Goal: Information Seeking & Learning: Learn about a topic

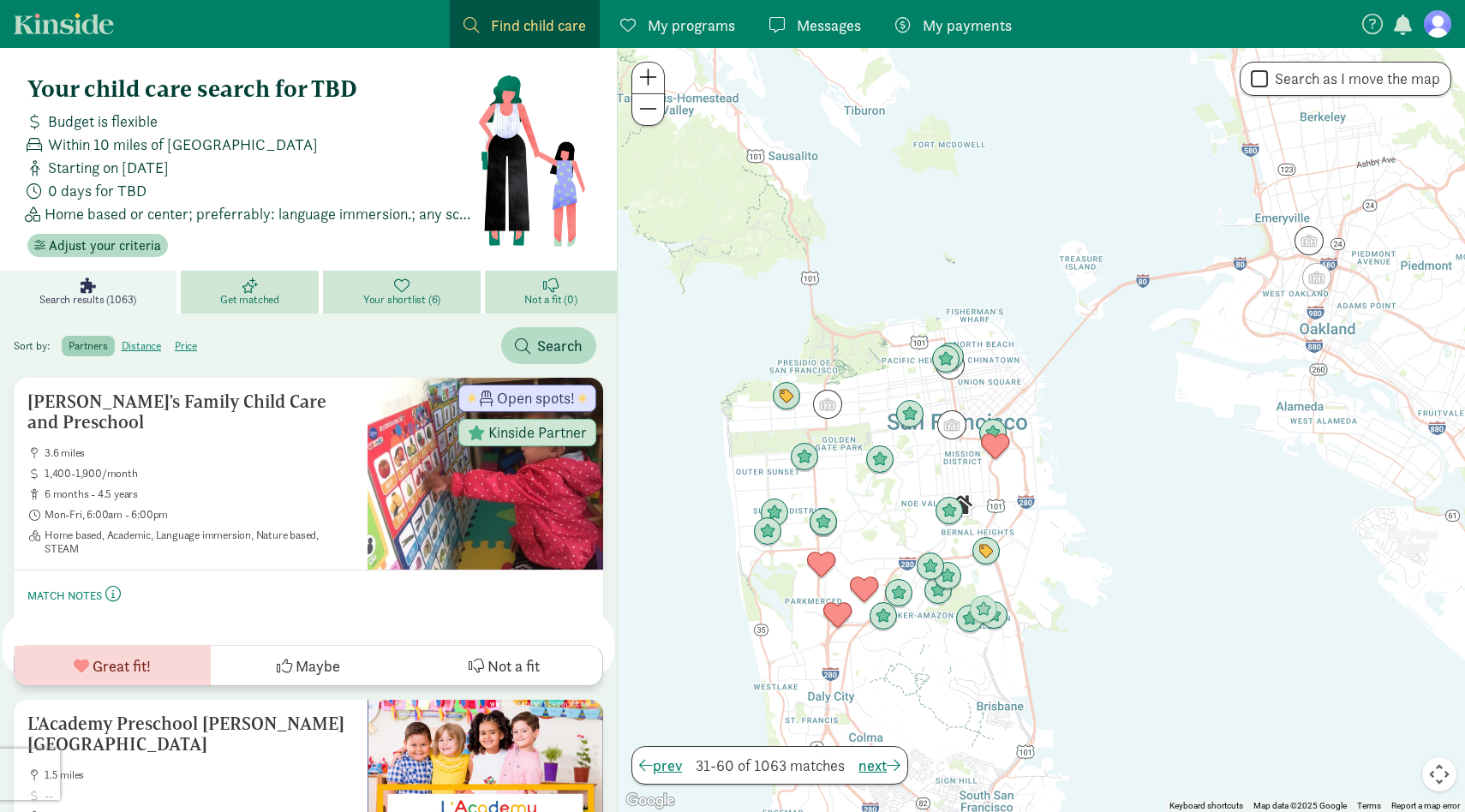
scroll to position [3912, 0]
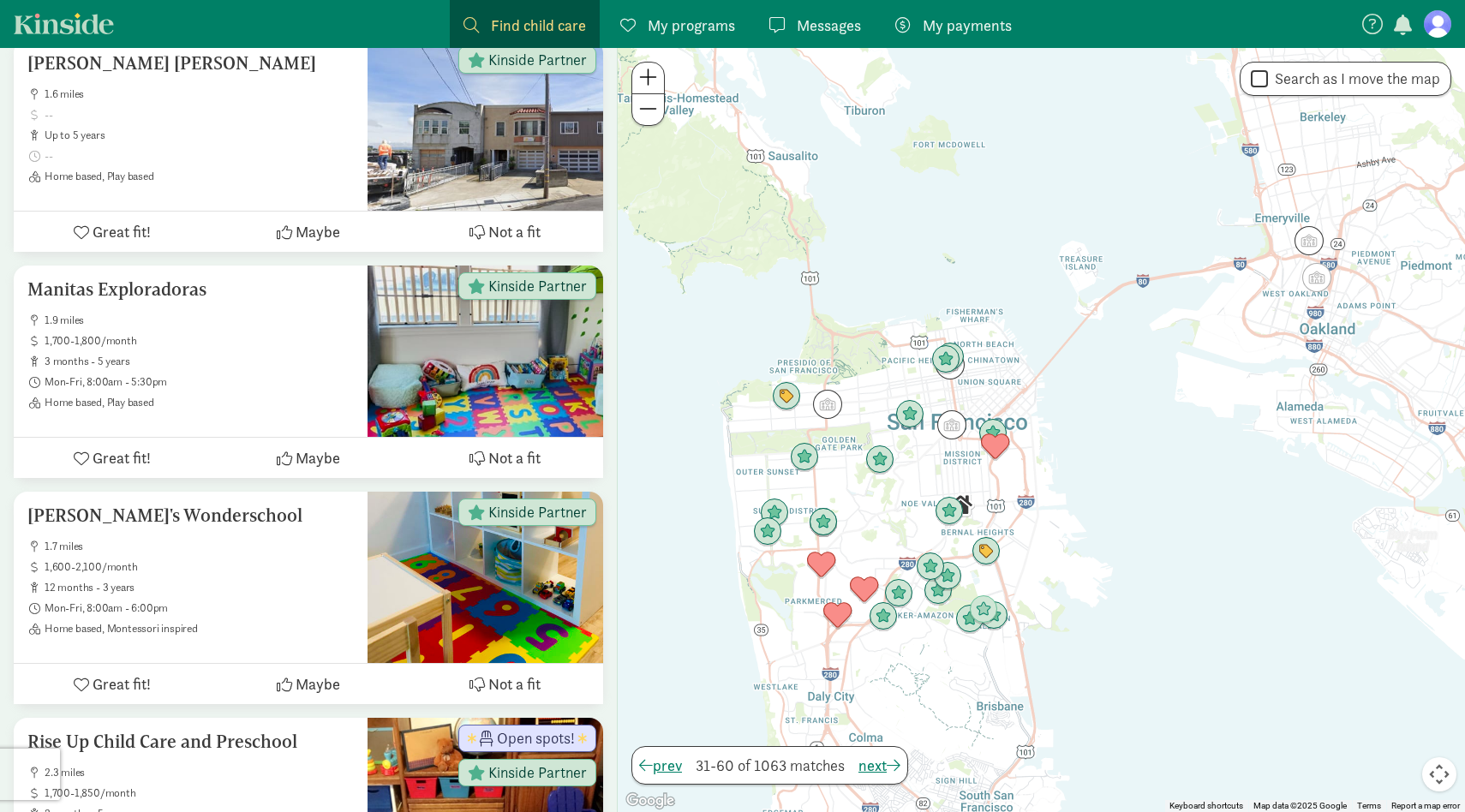
click at [668, 25] on span "My programs" at bounding box center [691, 25] width 87 height 23
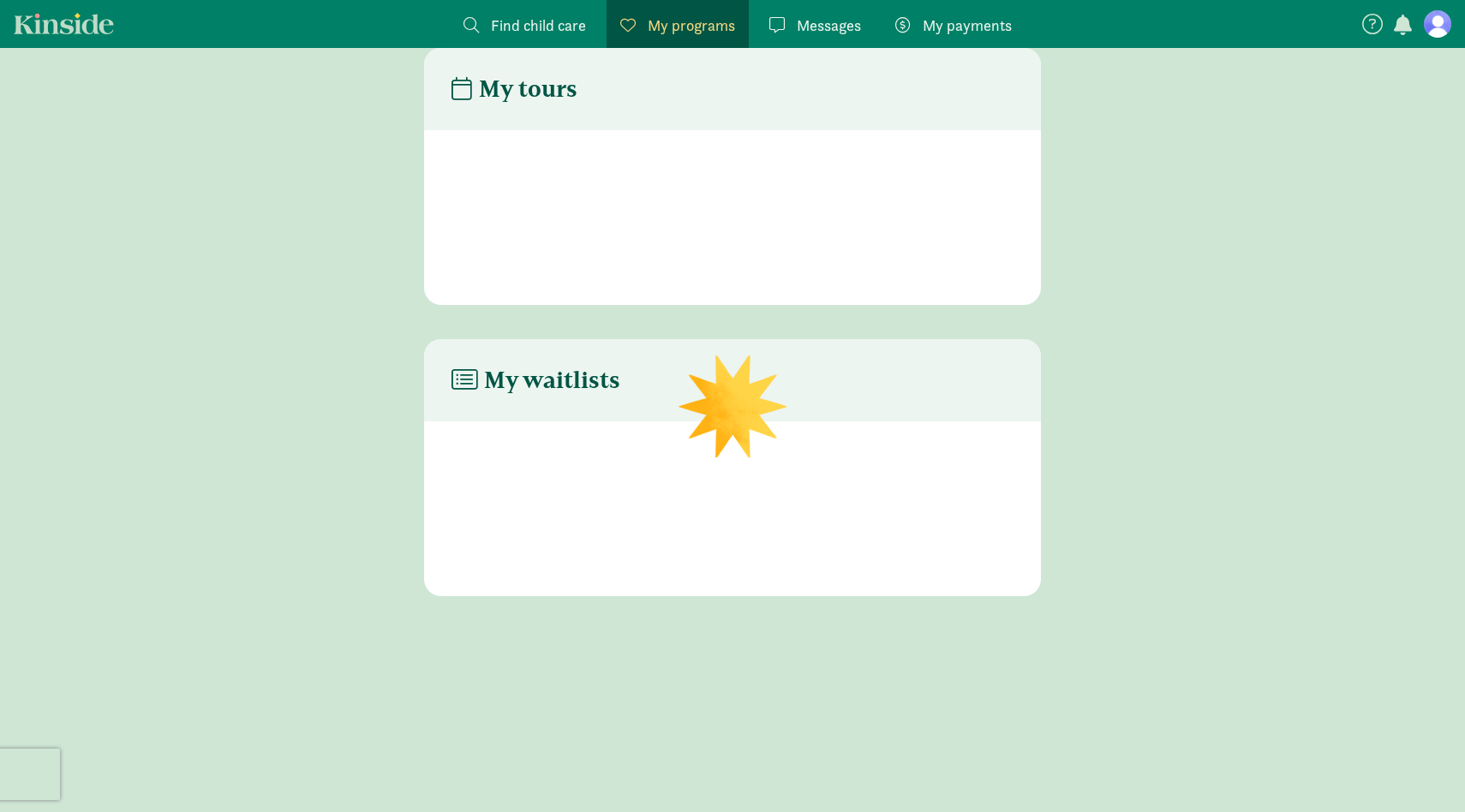
scroll to position [35, 0]
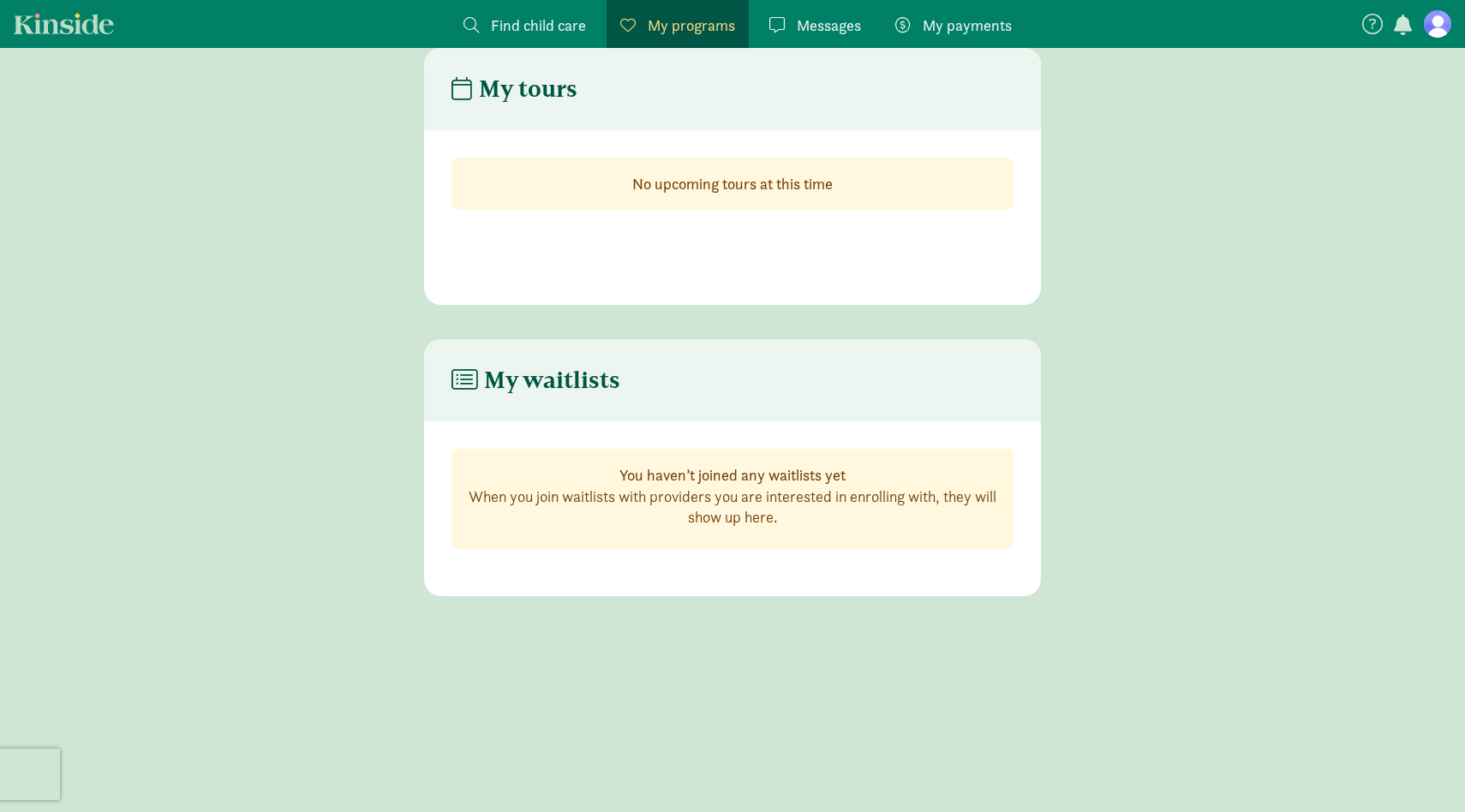
click at [566, 25] on span "Find child care" at bounding box center [538, 25] width 95 height 23
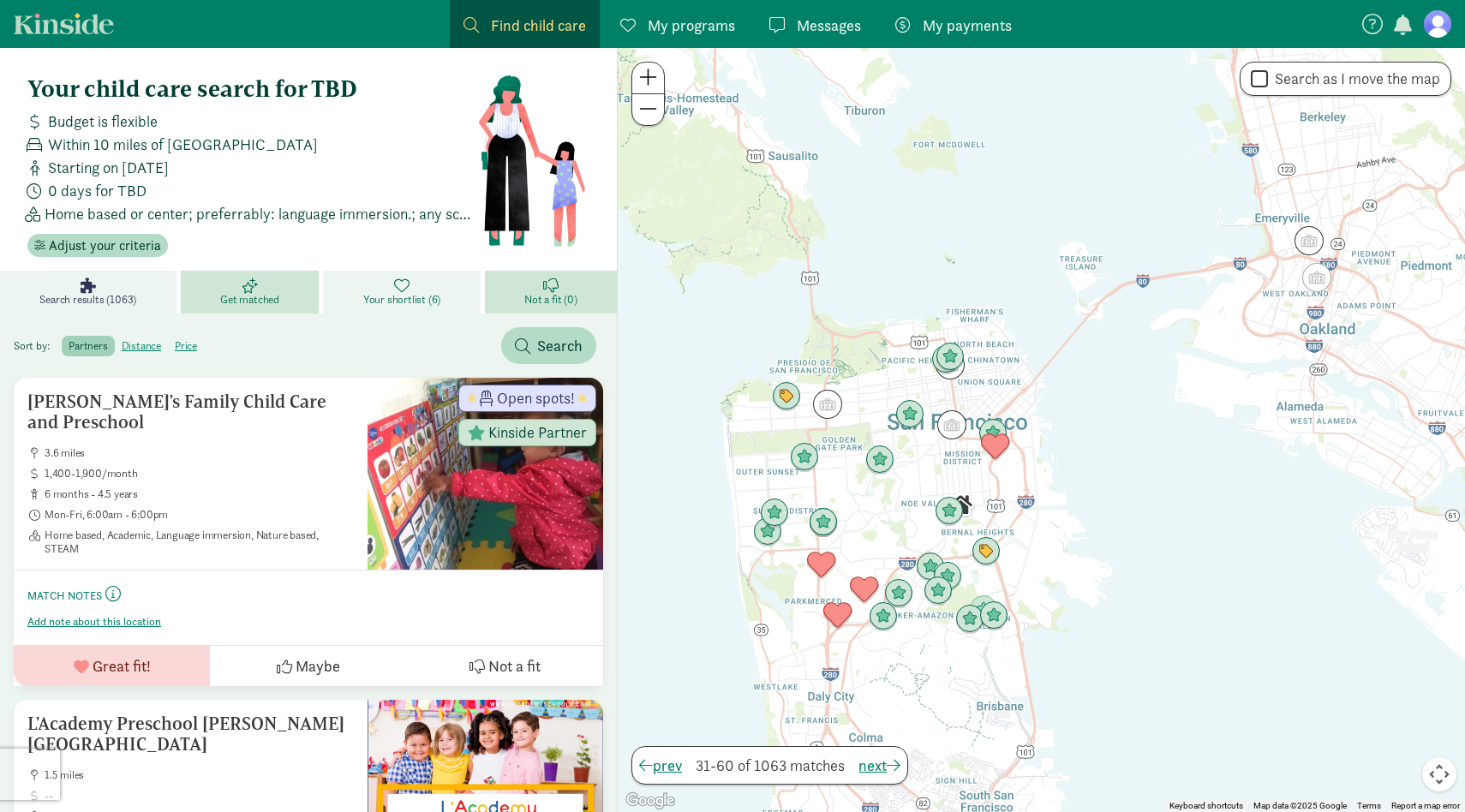
click at [357, 306] on link "Your shortlist (6)" at bounding box center [403, 292] width 161 height 43
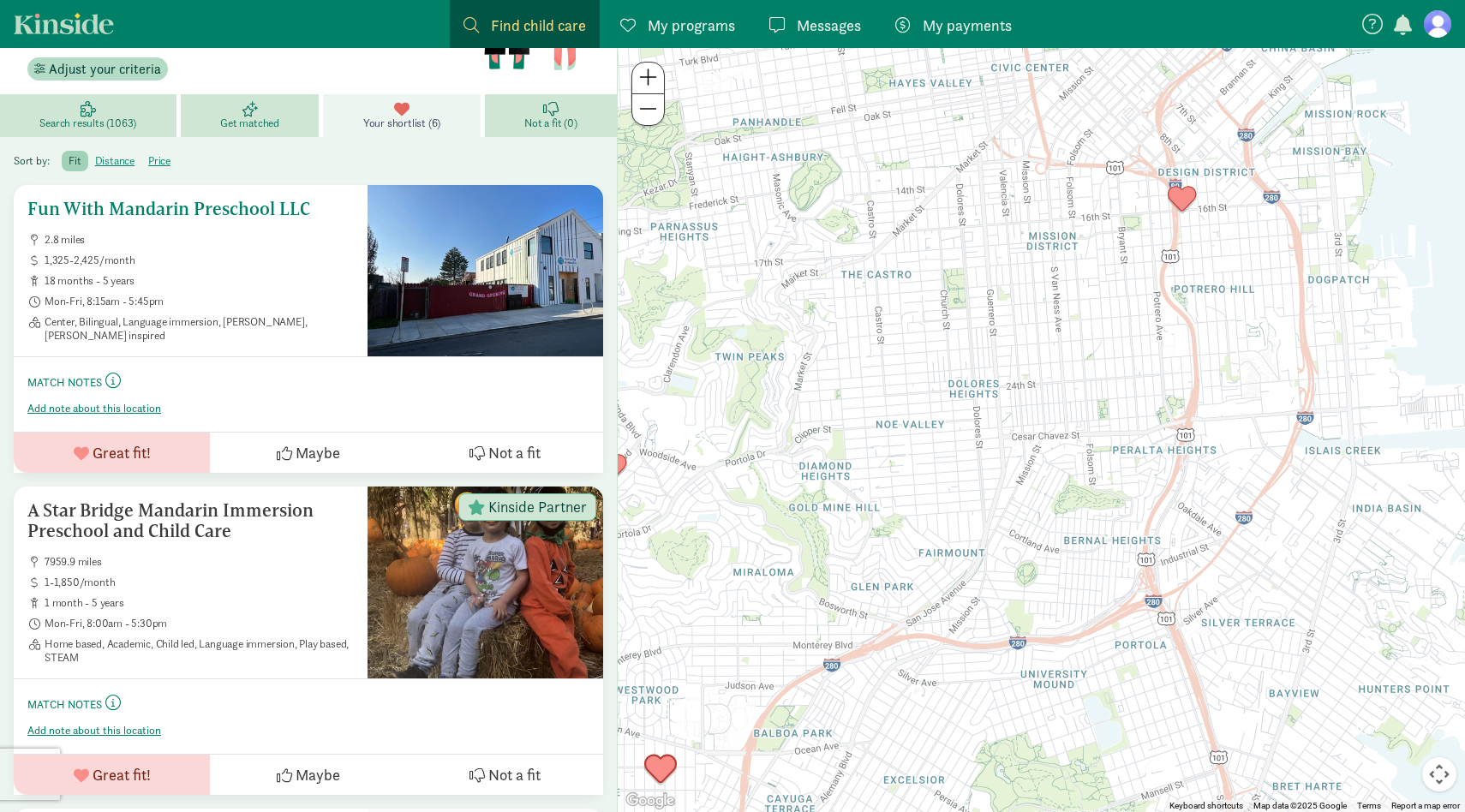
scroll to position [178, 0]
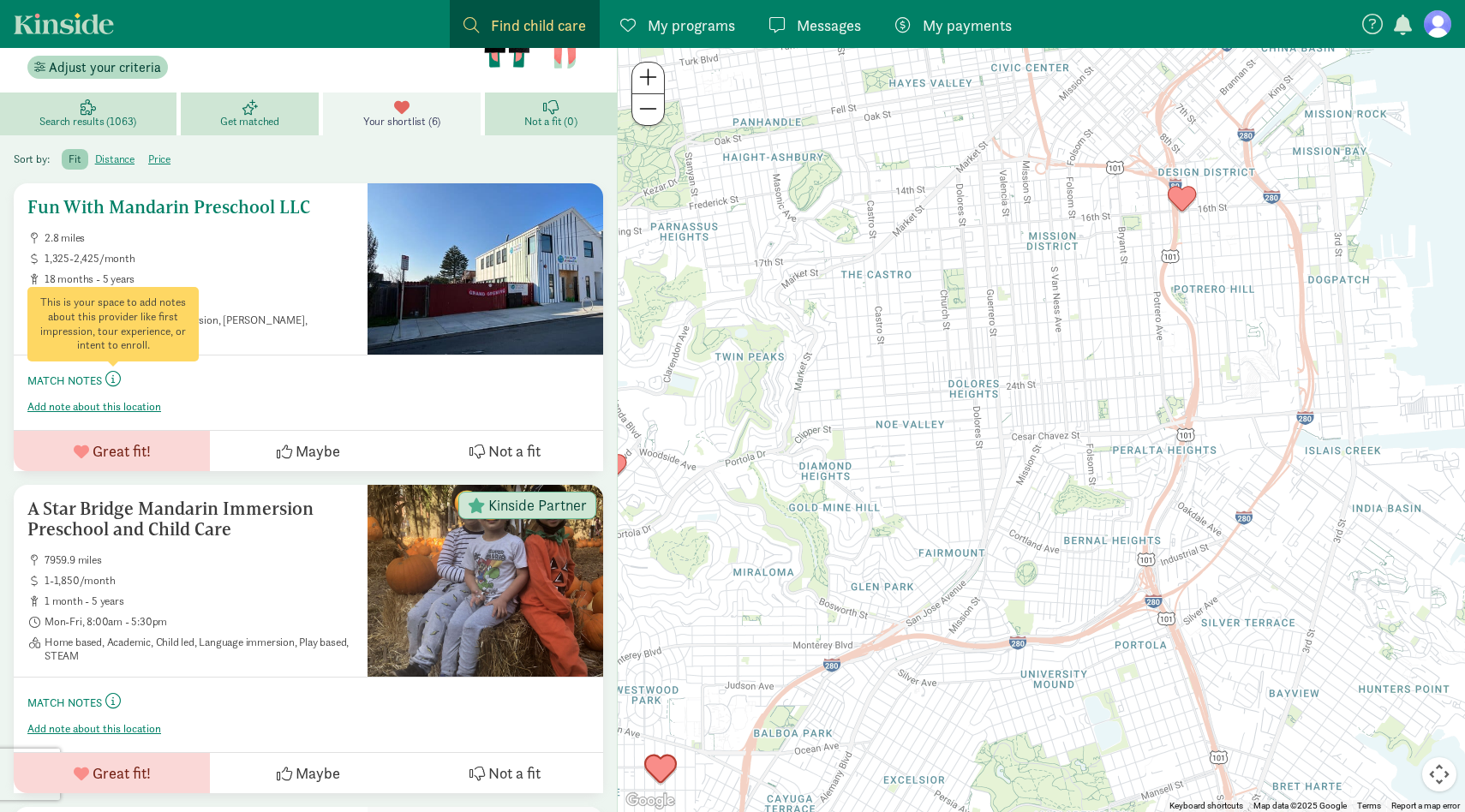
click at [115, 378] on span at bounding box center [113, 378] width 15 height 15
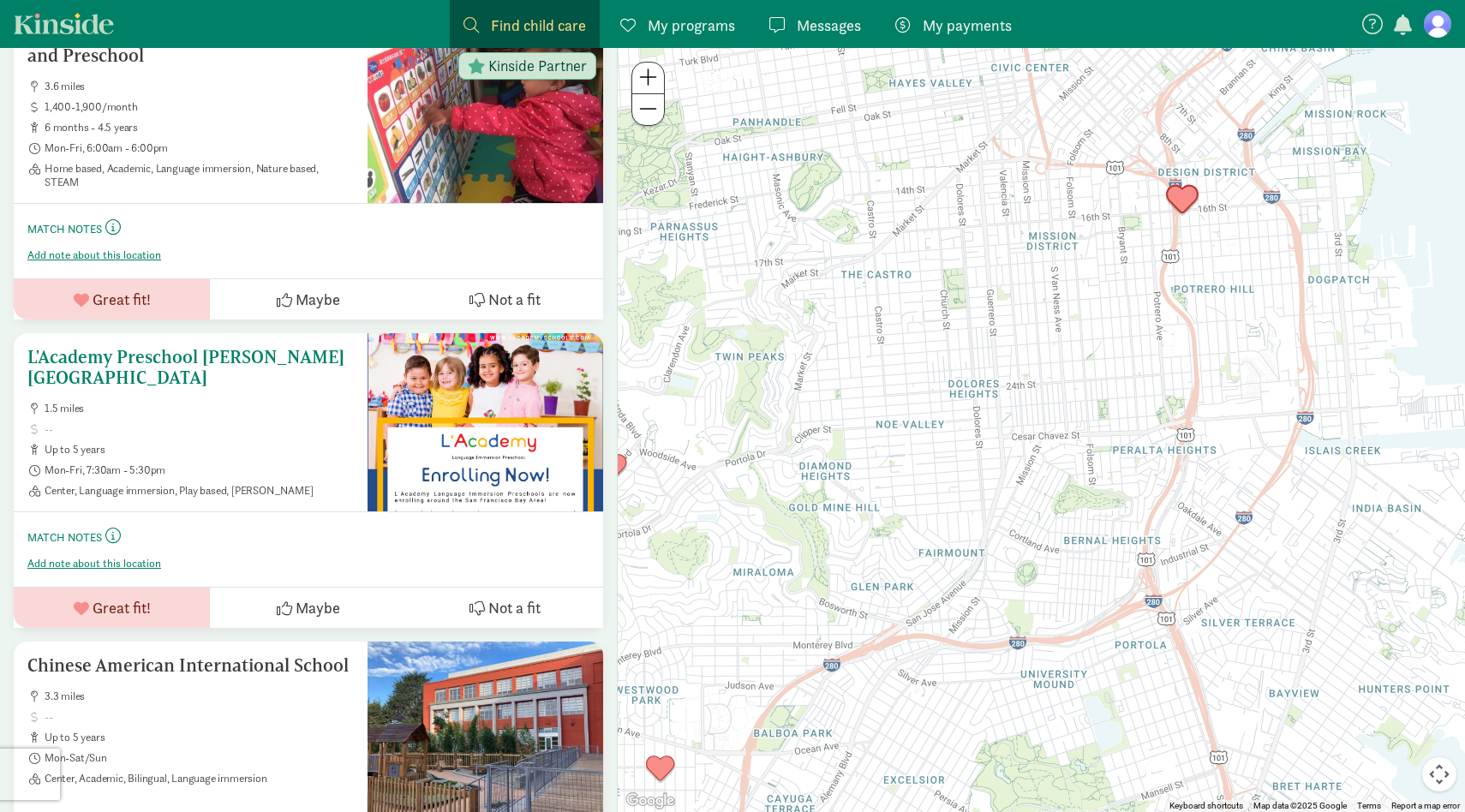
scroll to position [1379, 0]
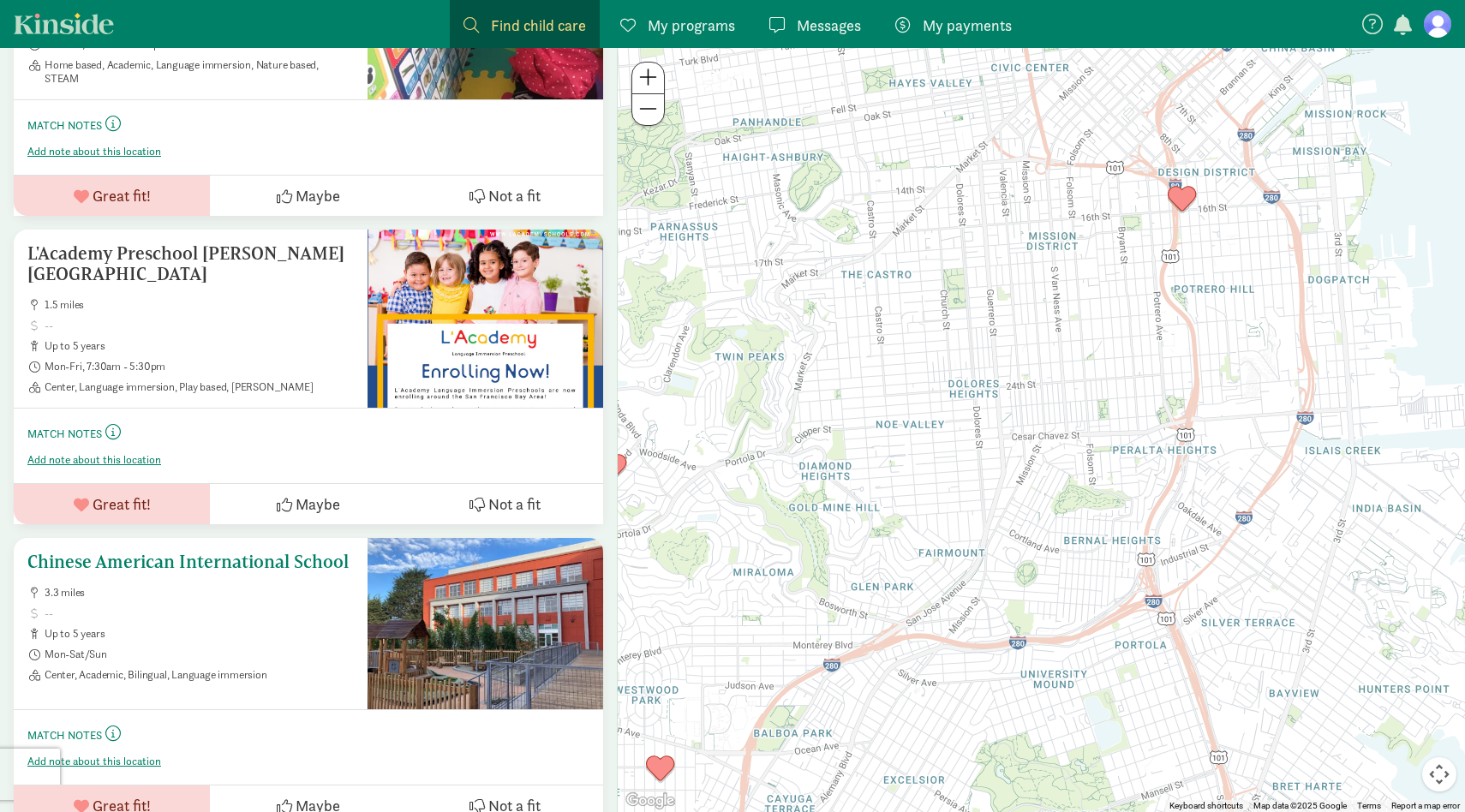
click at [302, 552] on h5 "Chinese American International School" at bounding box center [190, 562] width 326 height 21
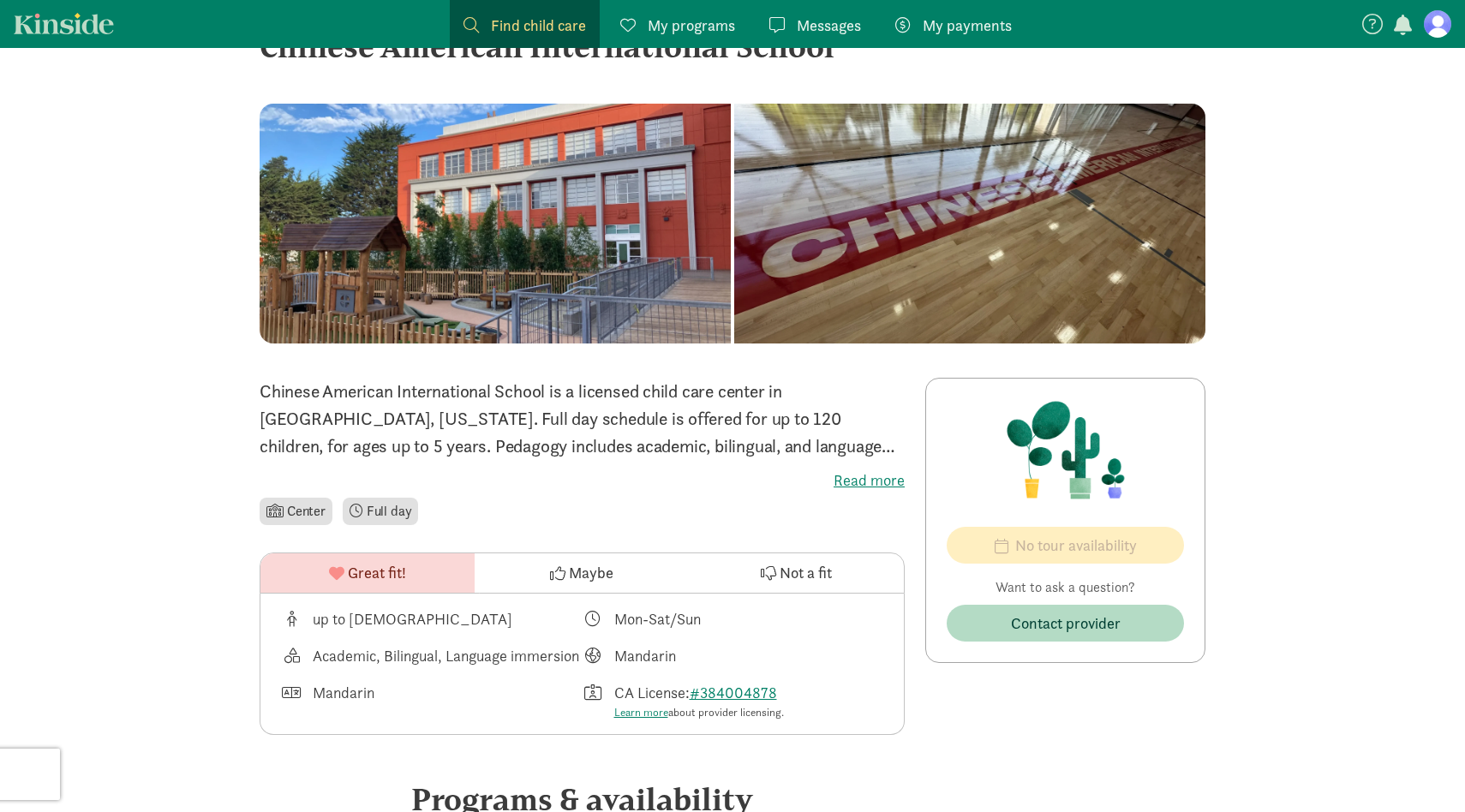
scroll to position [165, 0]
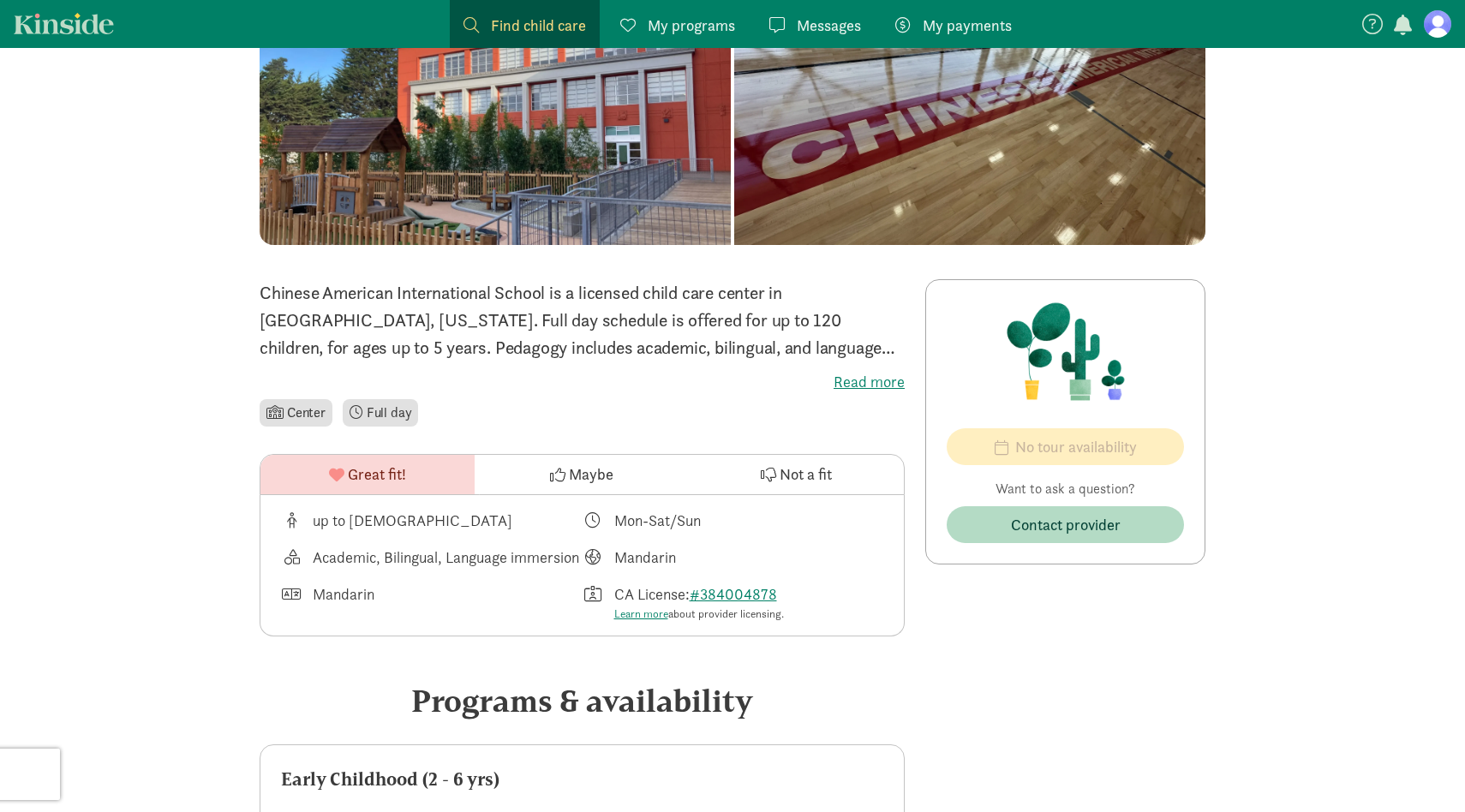
click at [876, 376] on label "Read more" at bounding box center [581, 382] width 645 height 21
click at [0, 0] on input "Read more" at bounding box center [0, 0] width 0 height 0
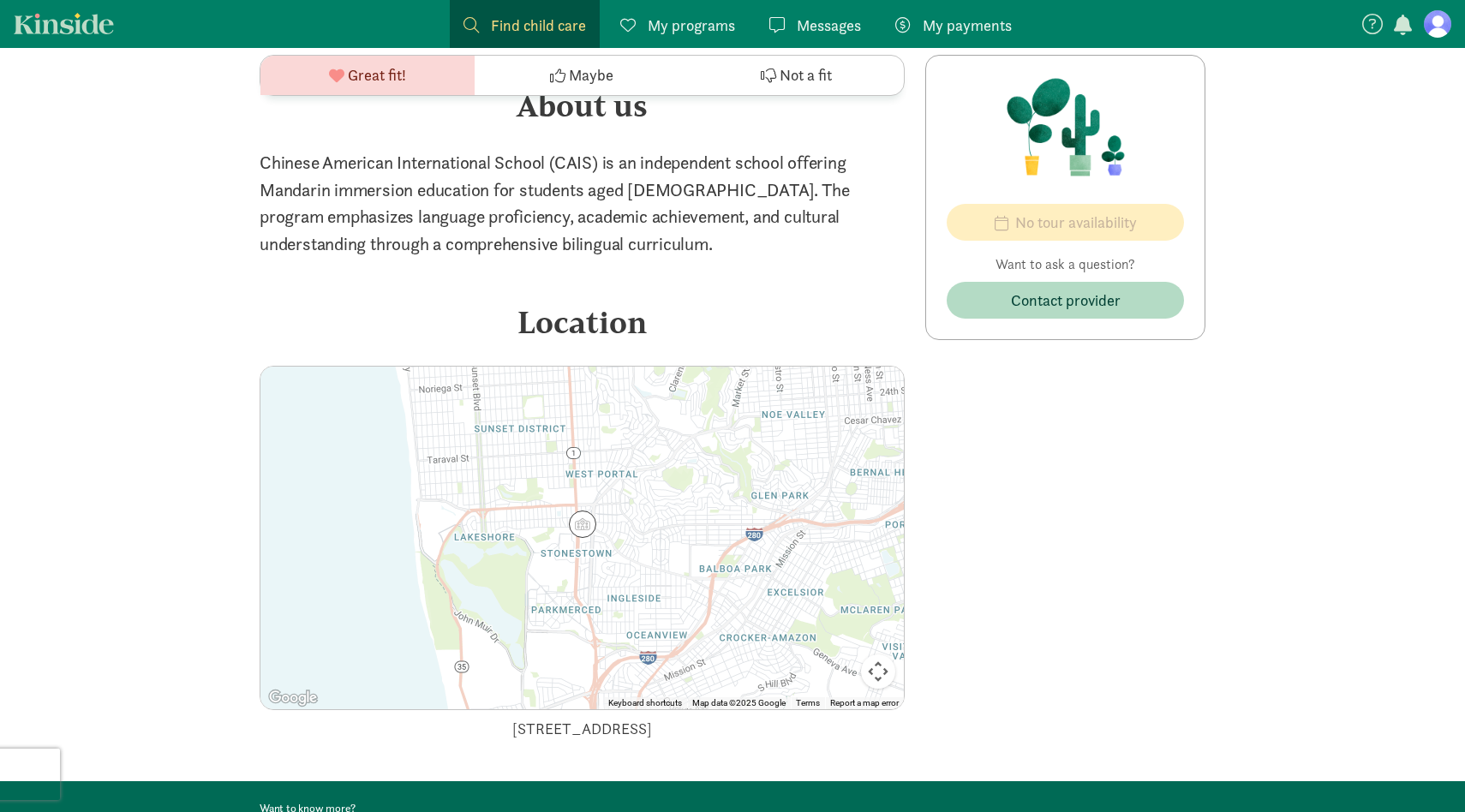
scroll to position [1364, 0]
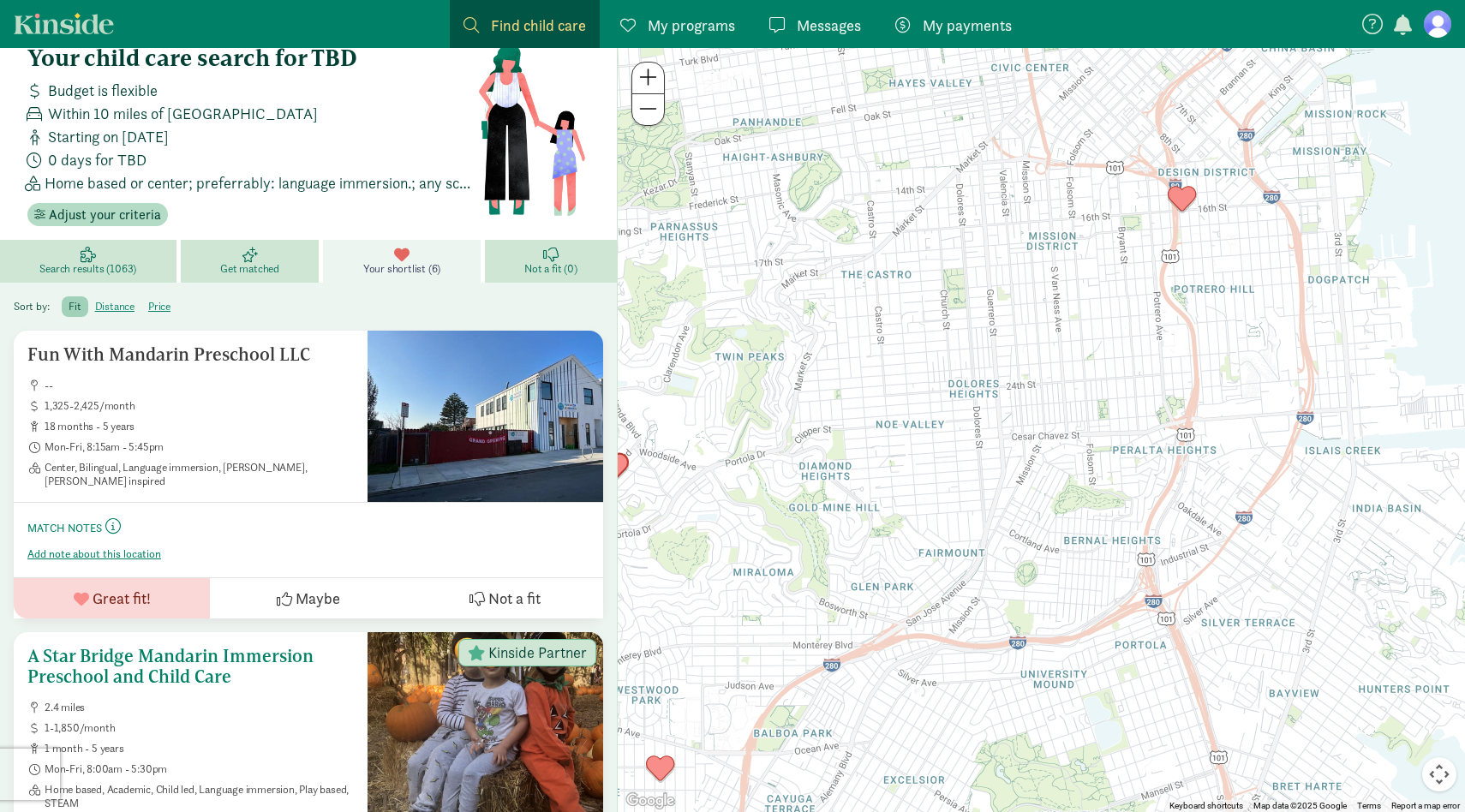
scroll to position [33, 0]
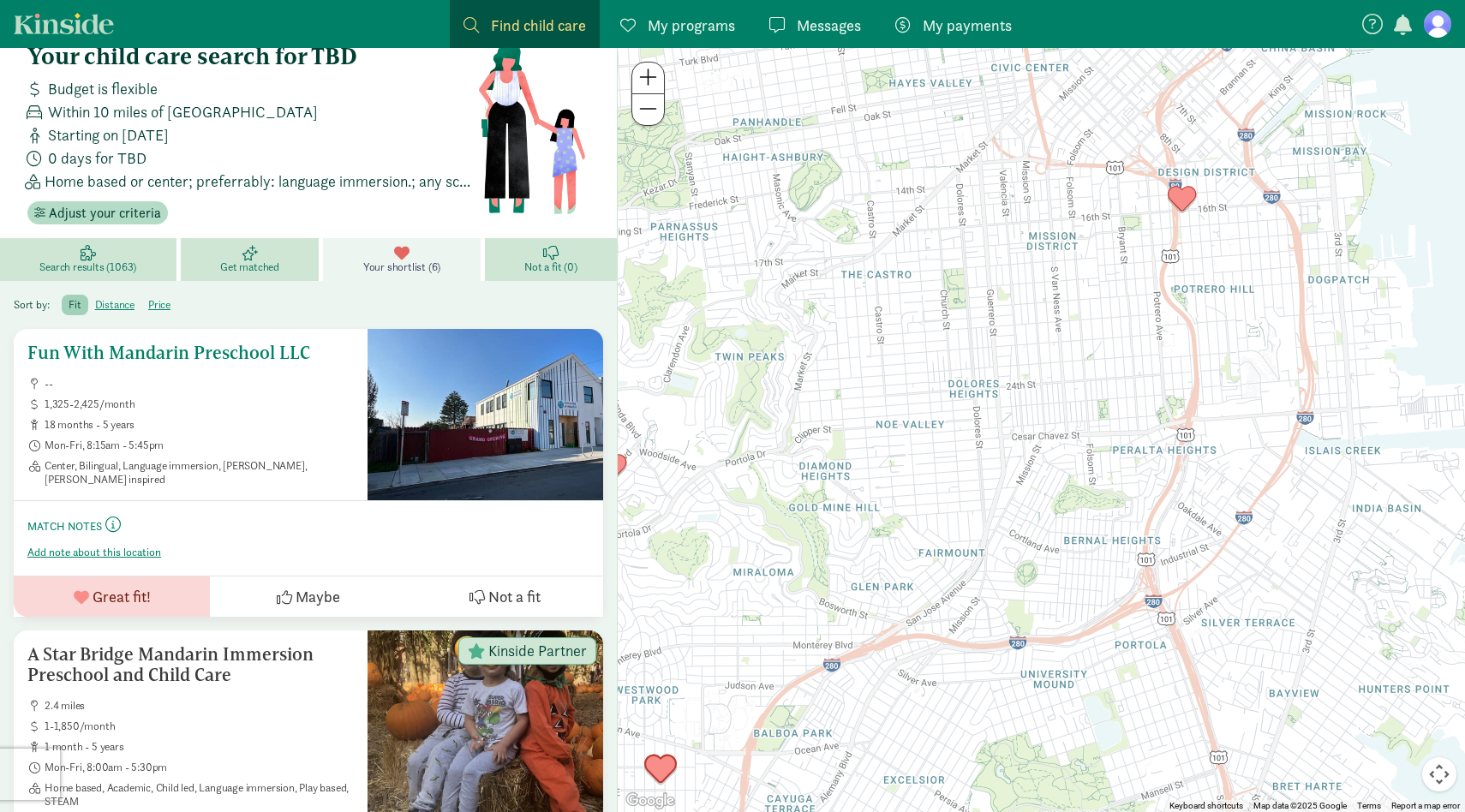
click at [317, 418] on span "18 months - 5 years" at bounding box center [199, 425] width 309 height 14
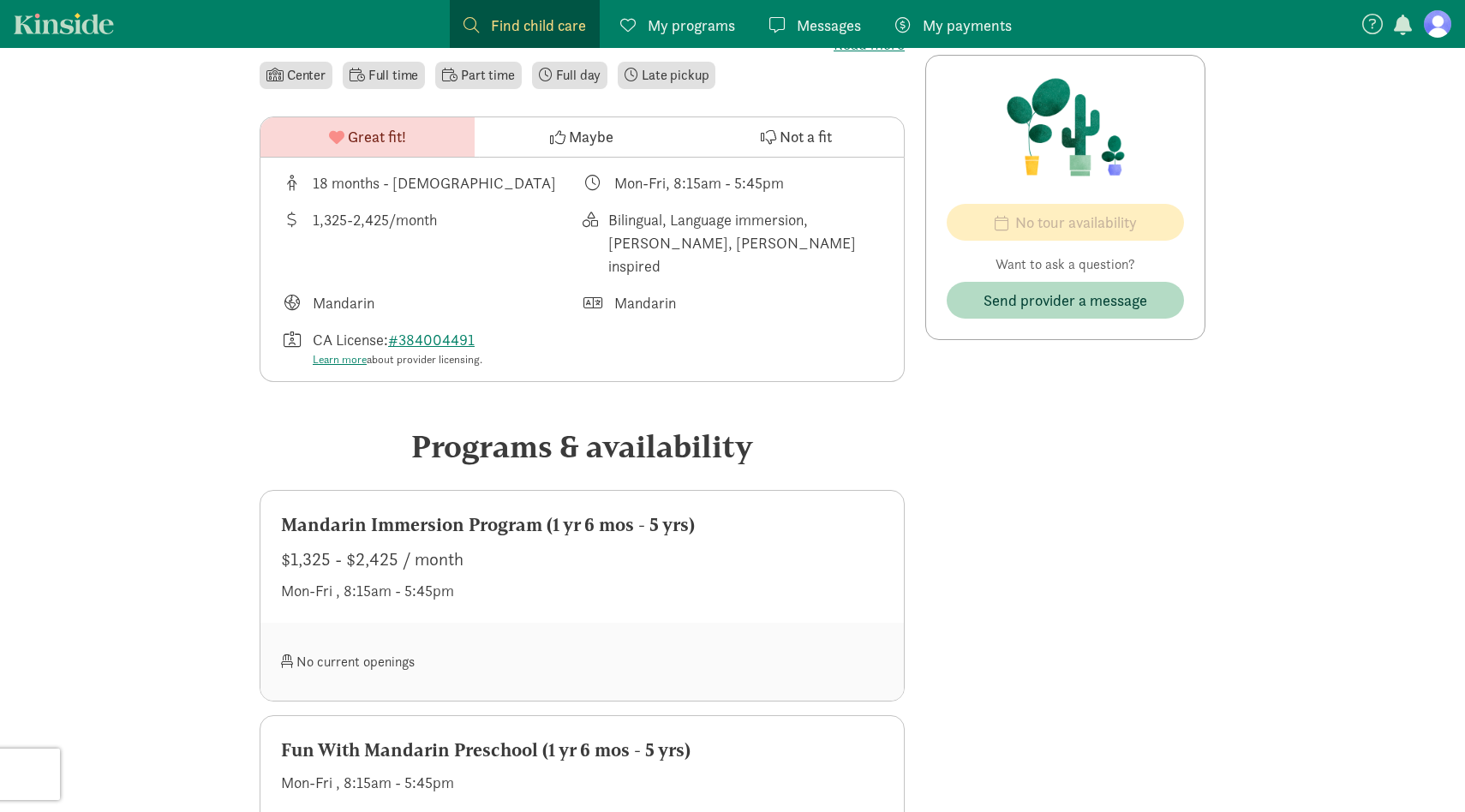
scroll to position [316, 0]
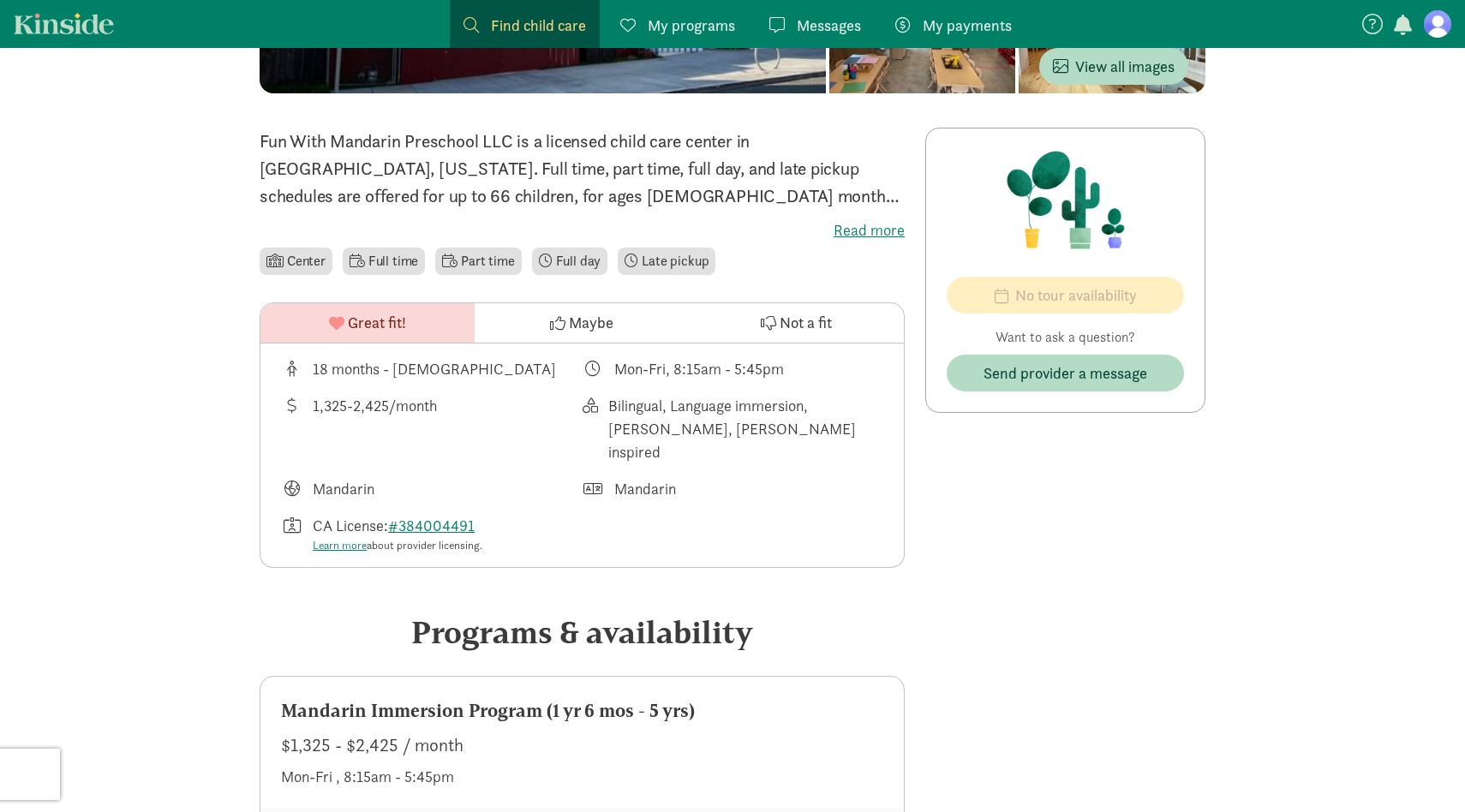
drag, startPoint x: 657, startPoint y: 424, endPoint x: 741, endPoint y: 427, distance: 84.1
click at [741, 427] on div "Bilingual, Language immersion, Reggio Emilia, Reggio Emilia inspired" at bounding box center [746, 428] width 276 height 69
copy div "Reggio Emilia"
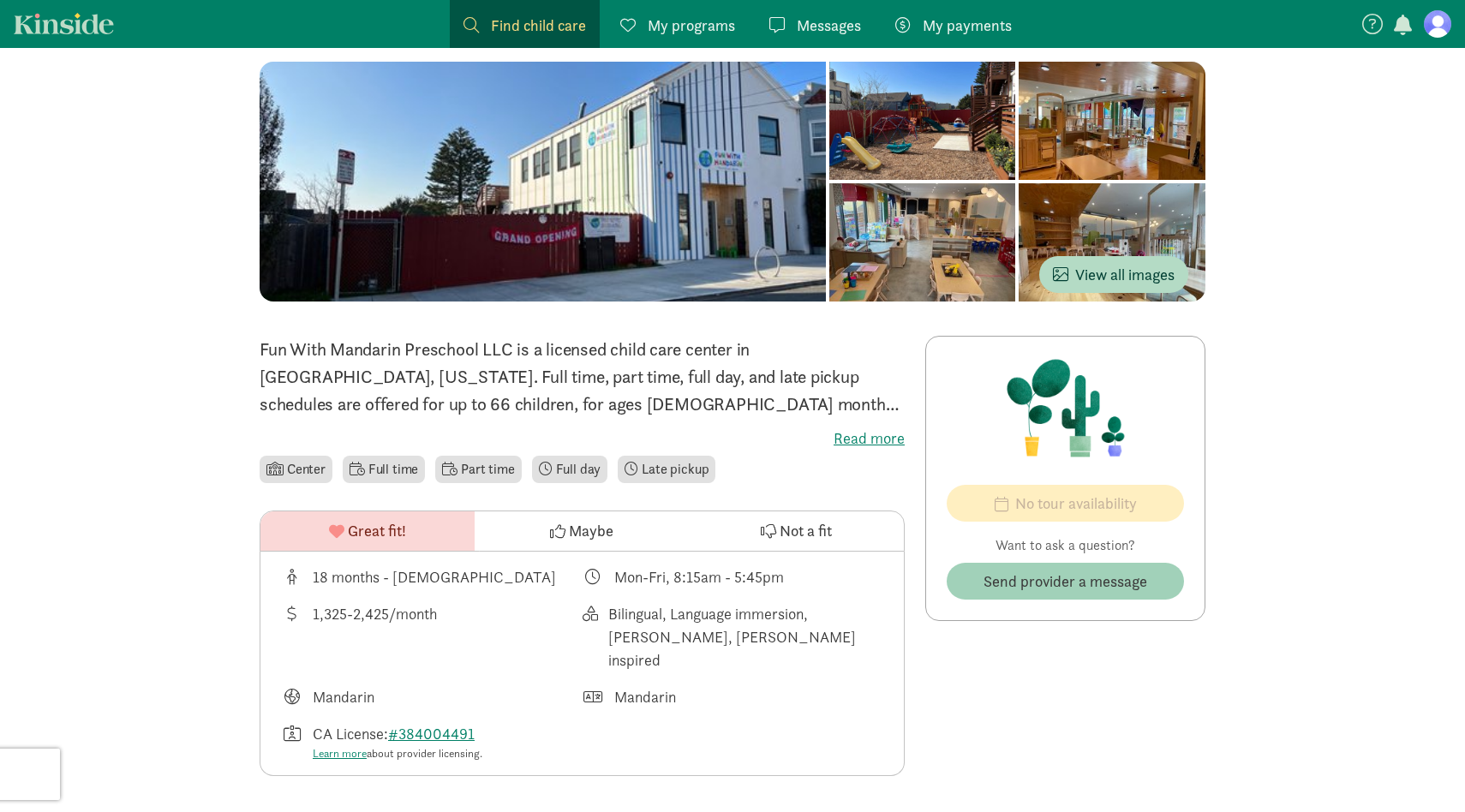
scroll to position [139, 0]
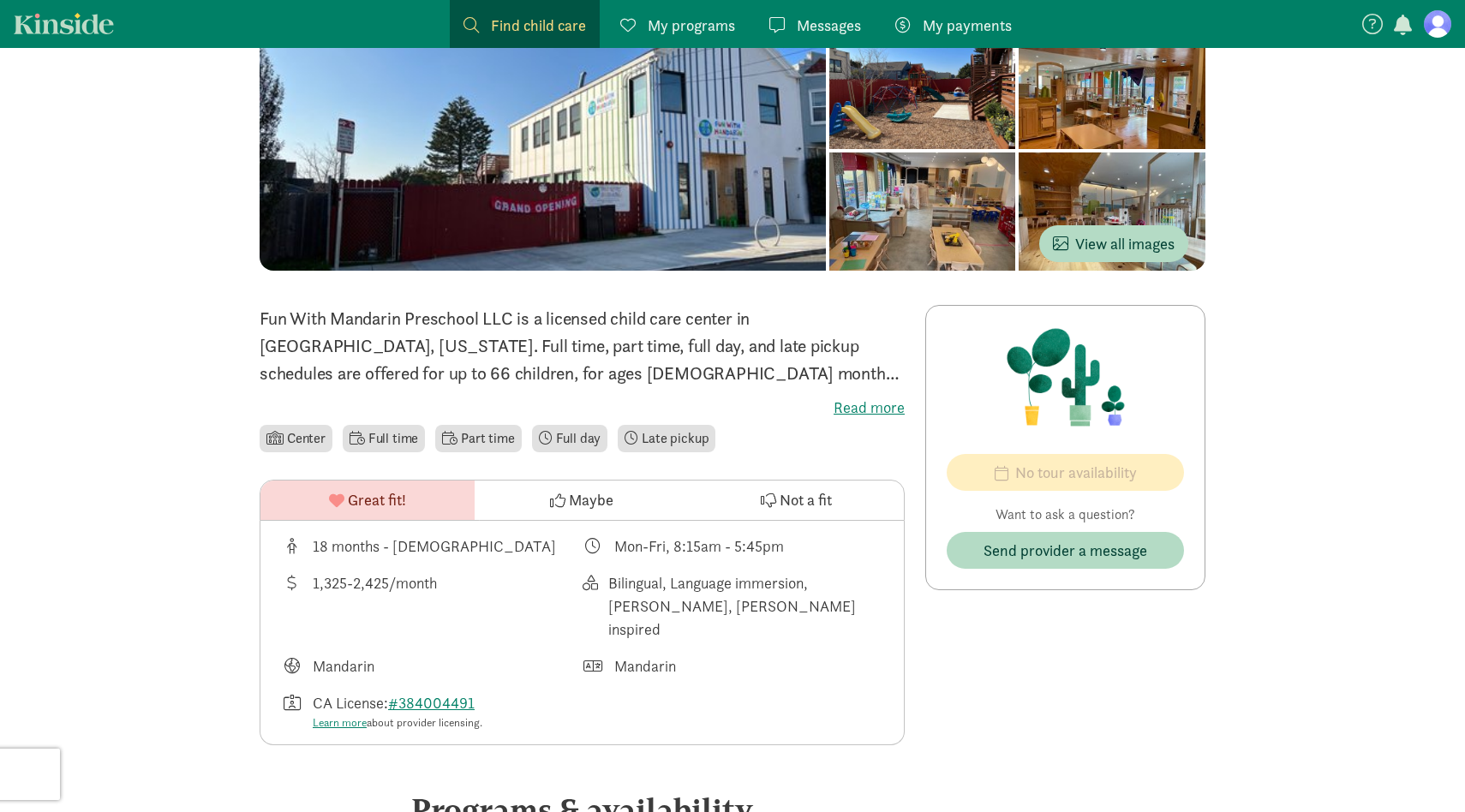
click at [850, 609] on div "Bilingual, Language immersion, Reggio Emilia, Reggio Emilia inspired" at bounding box center [746, 606] width 276 height 69
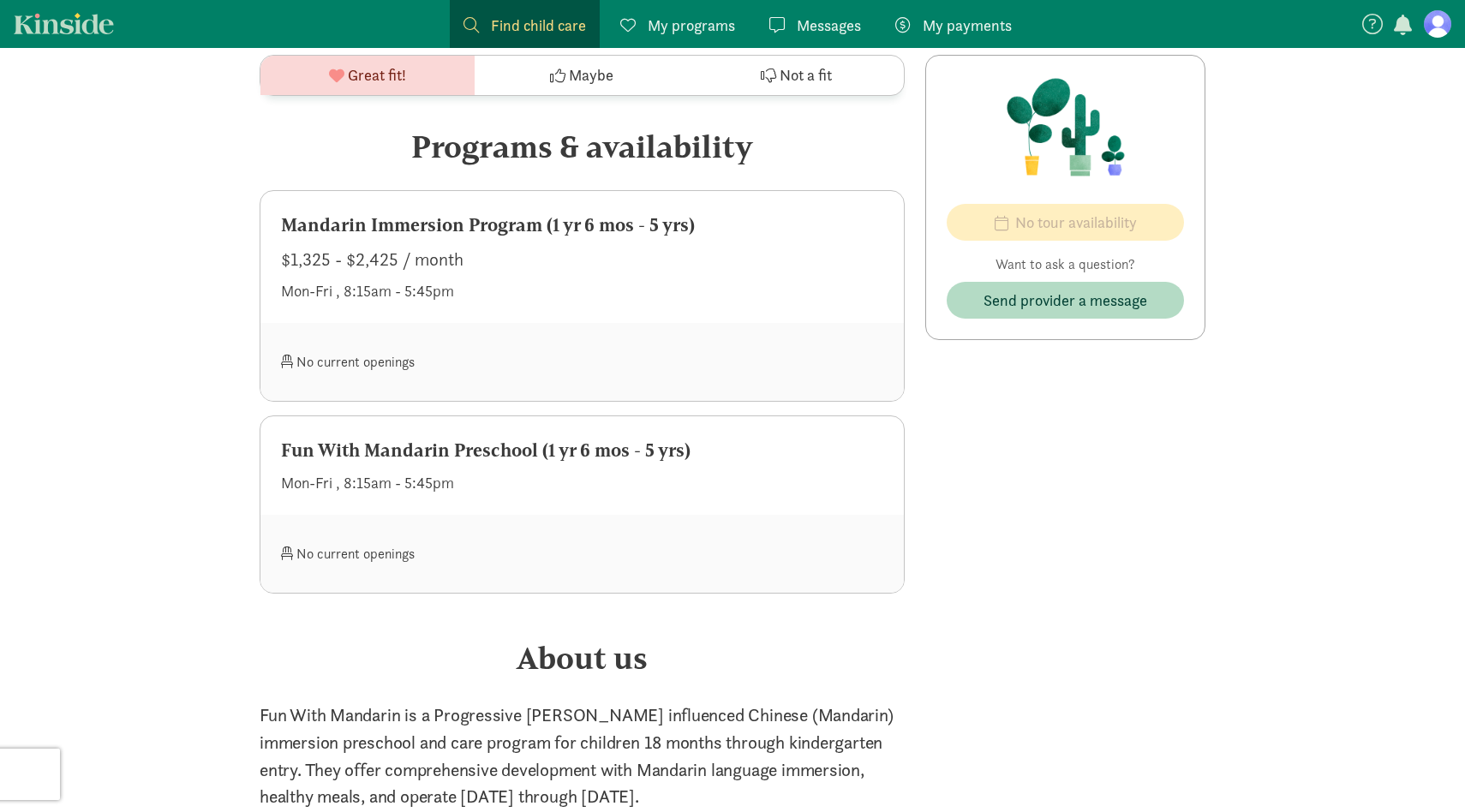
scroll to position [809, 0]
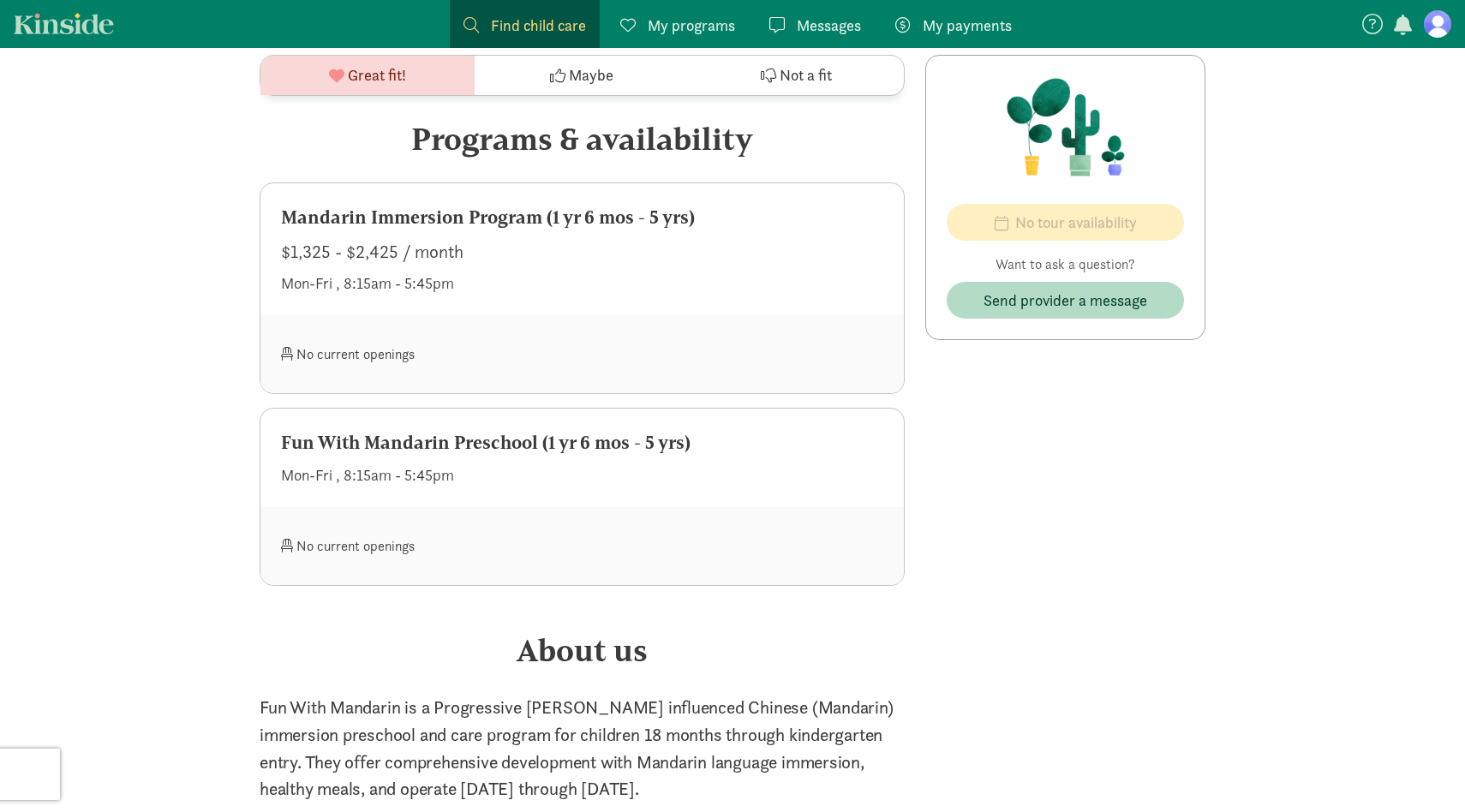
click at [336, 338] on div "No current openings" at bounding box center [432, 354] width 302 height 37
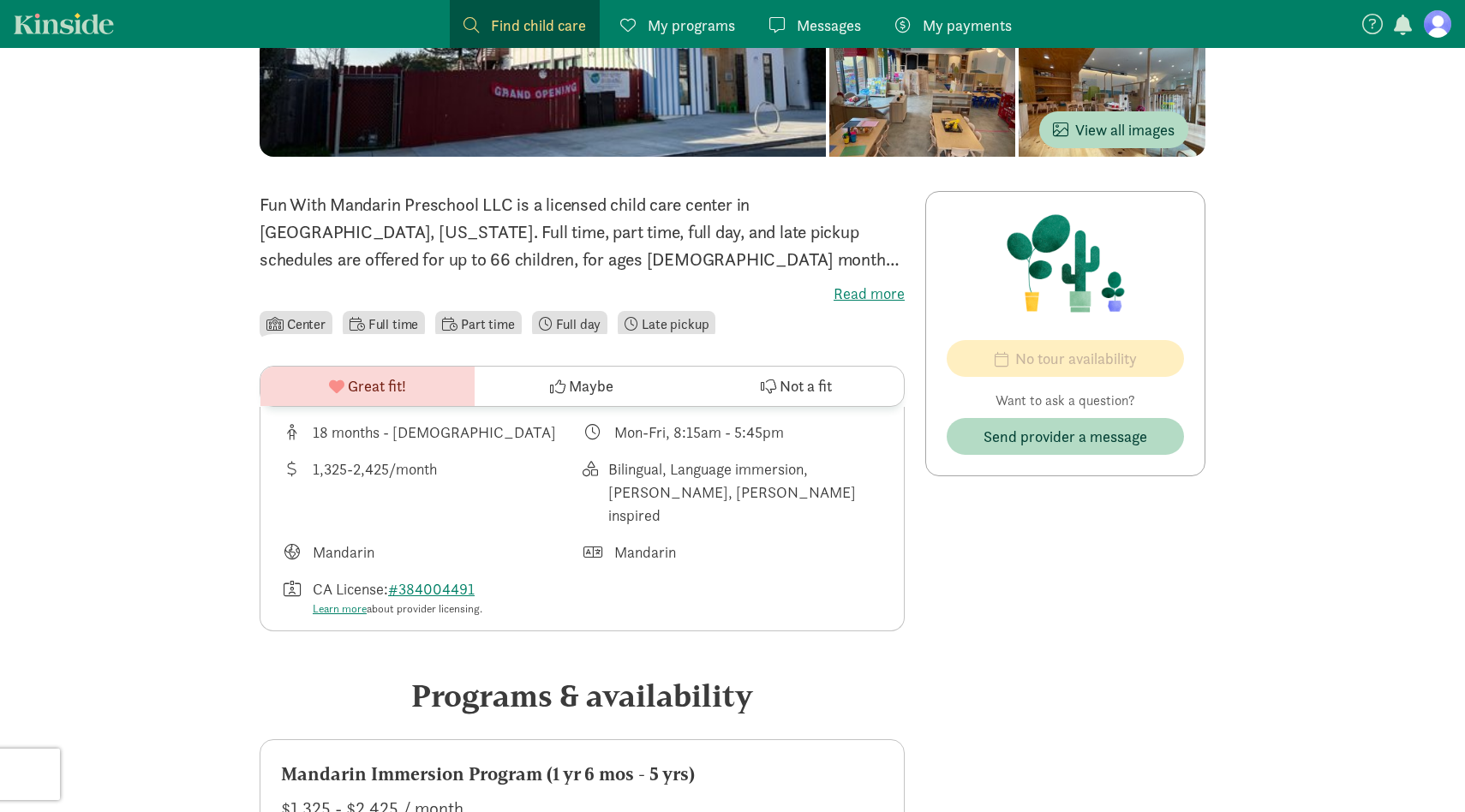
scroll to position [0, 0]
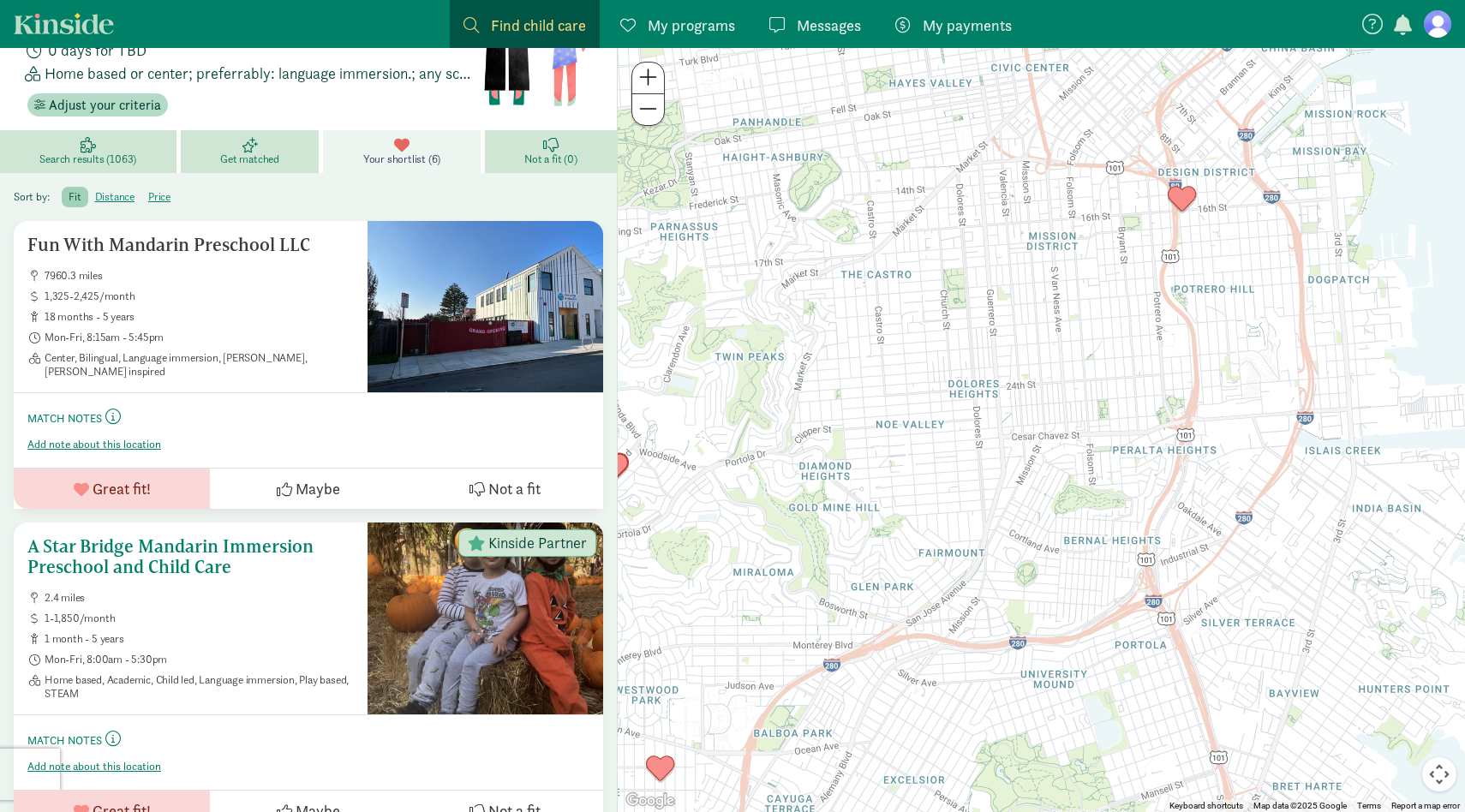
scroll to position [366, 0]
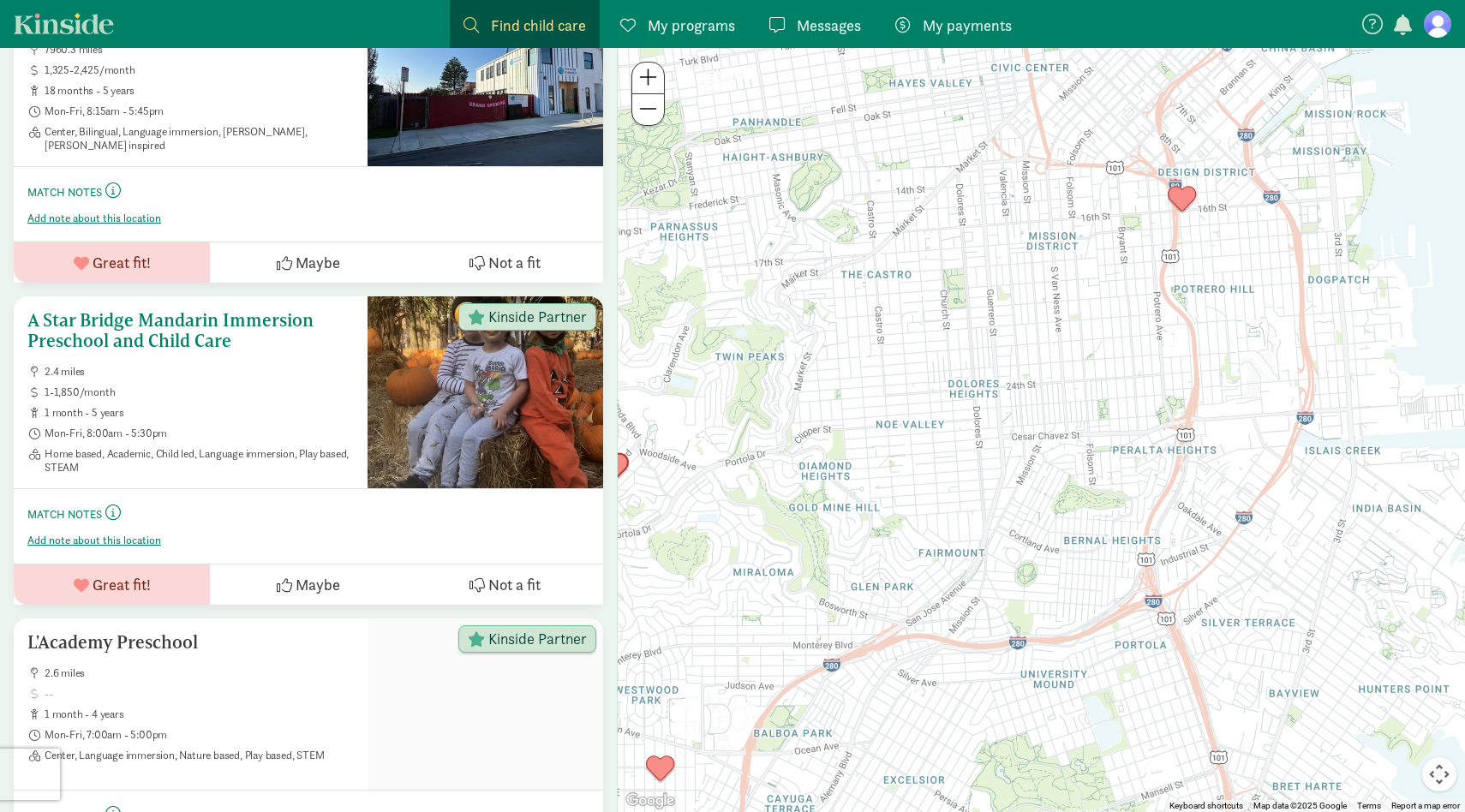
click at [291, 393] on span "1-1,850/month" at bounding box center [199, 392] width 309 height 14
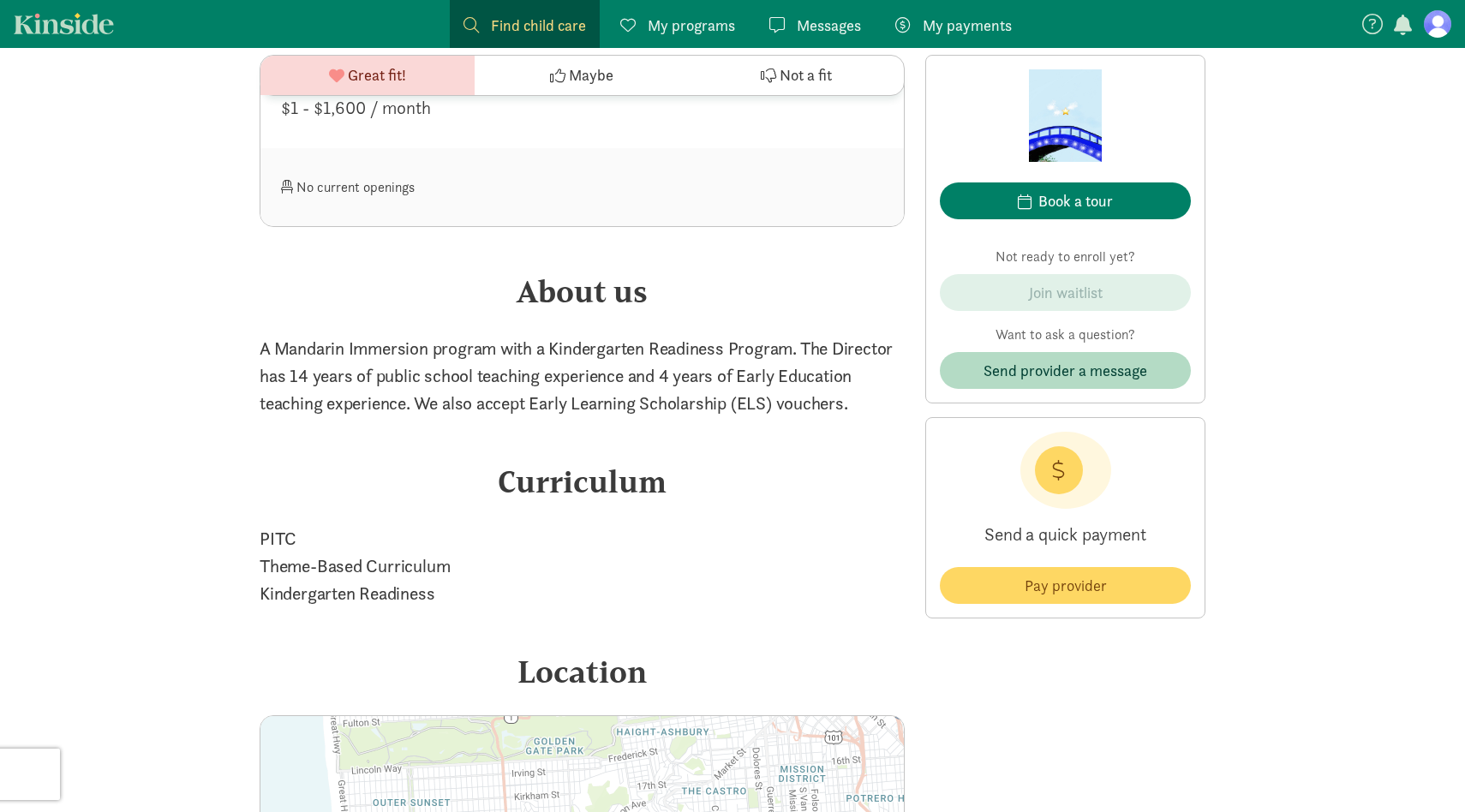
scroll to position [1341, 0]
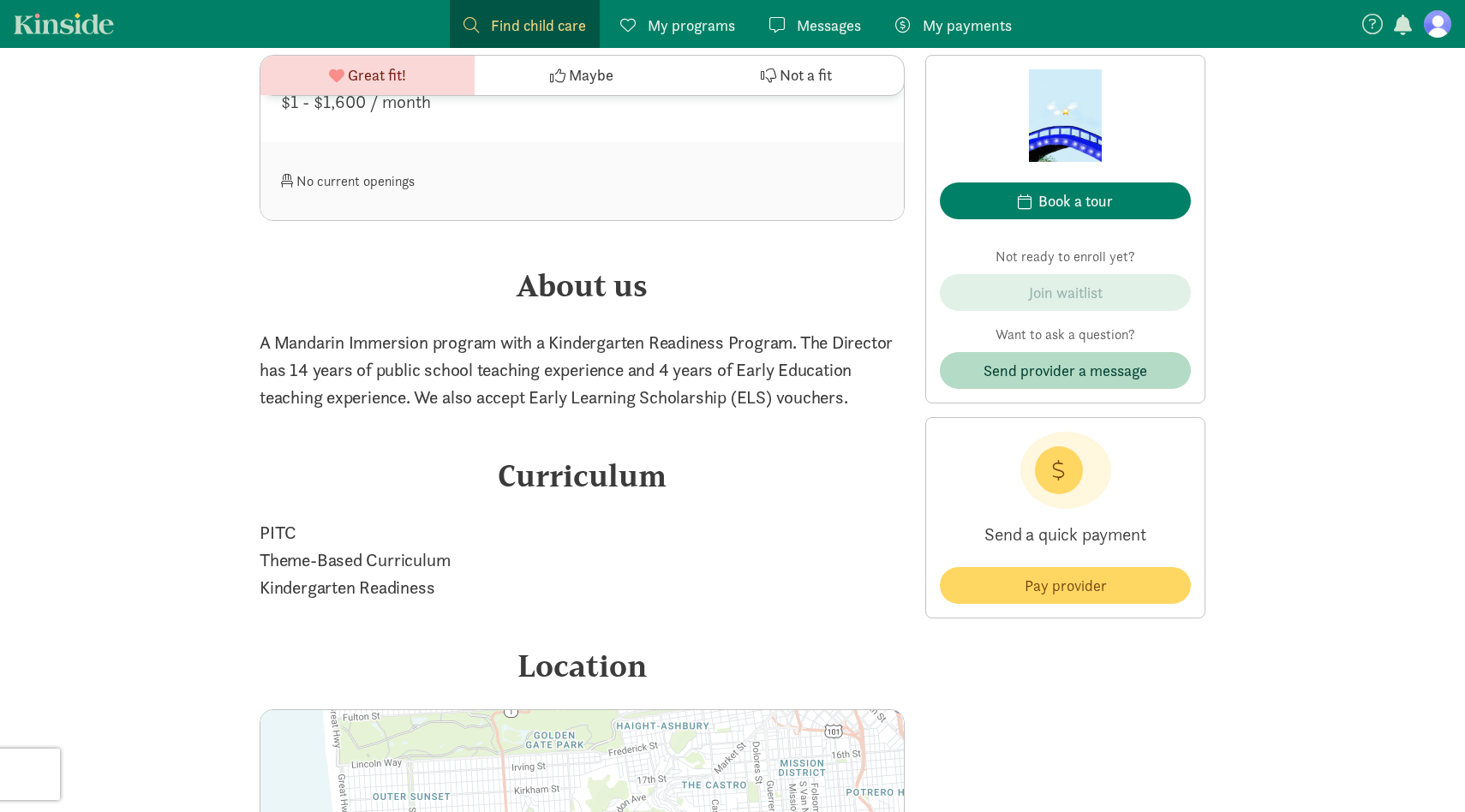
click at [1009, 606] on div "Send a quick payment Pay provider" at bounding box center [1066, 517] width 280 height 201
click at [1027, 586] on span "Pay provider" at bounding box center [1066, 585] width 82 height 23
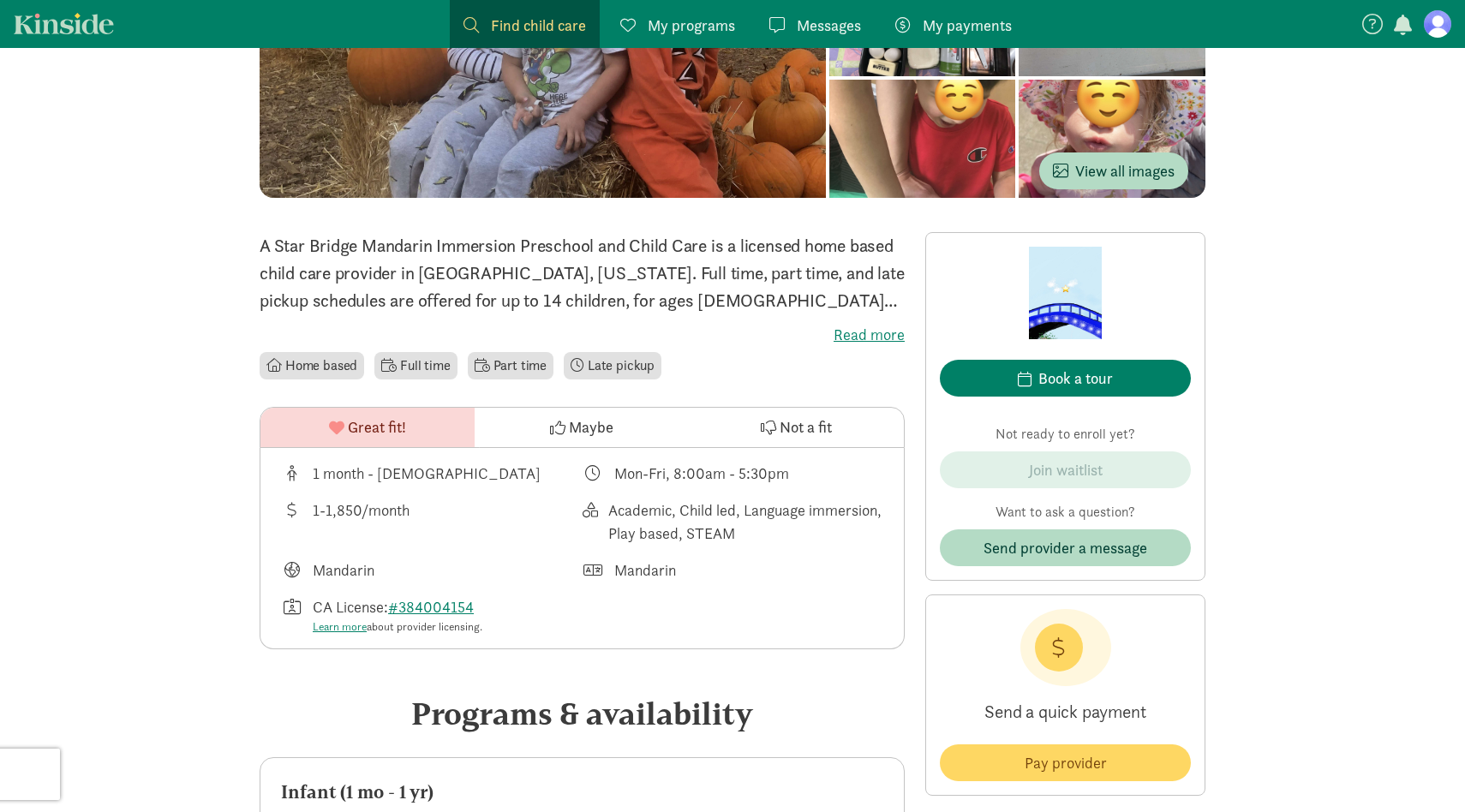
scroll to position [207, 0]
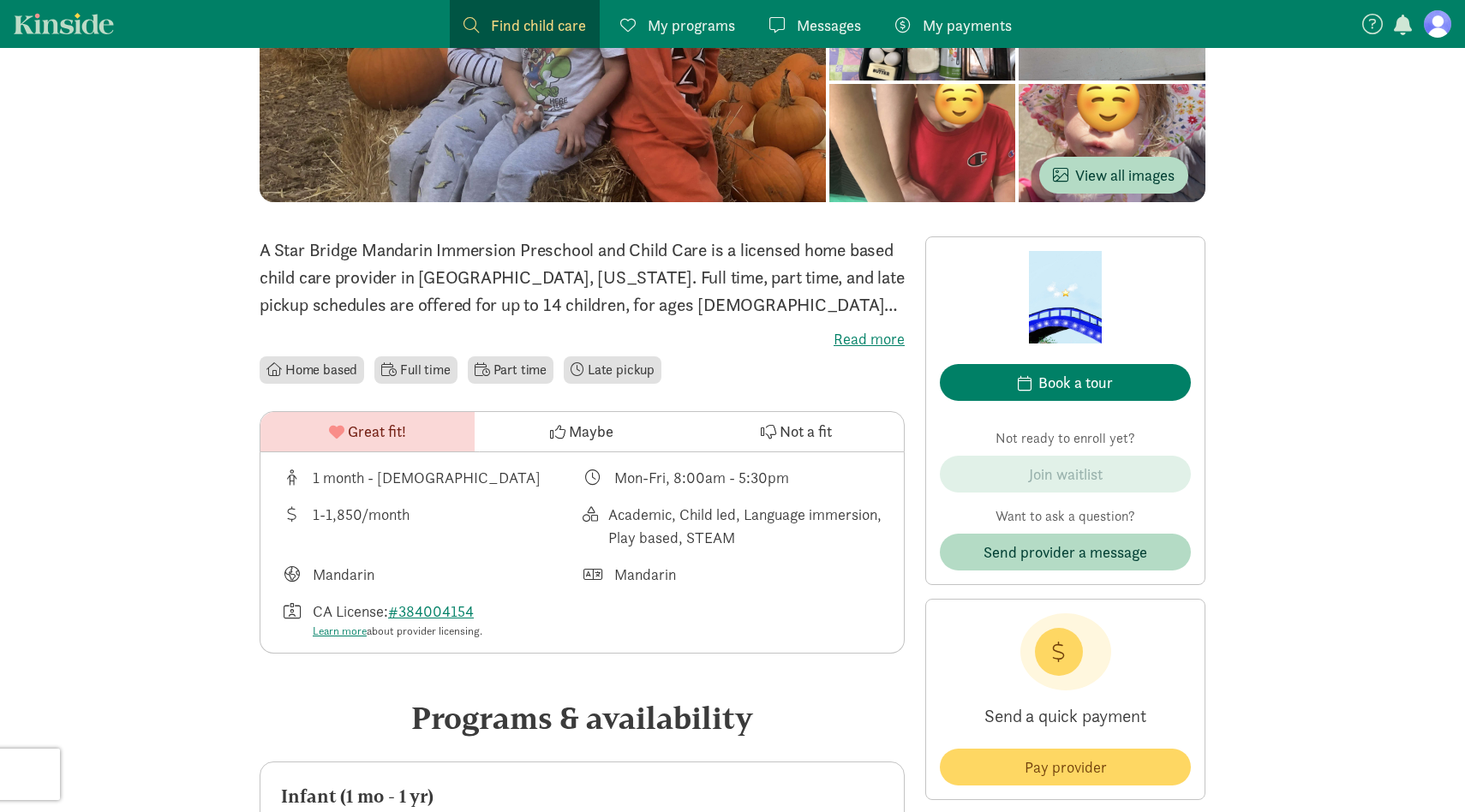
click at [867, 337] on label "Read more" at bounding box center [581, 339] width 645 height 21
click at [0, 0] on input "Read more" at bounding box center [0, 0] width 0 height 0
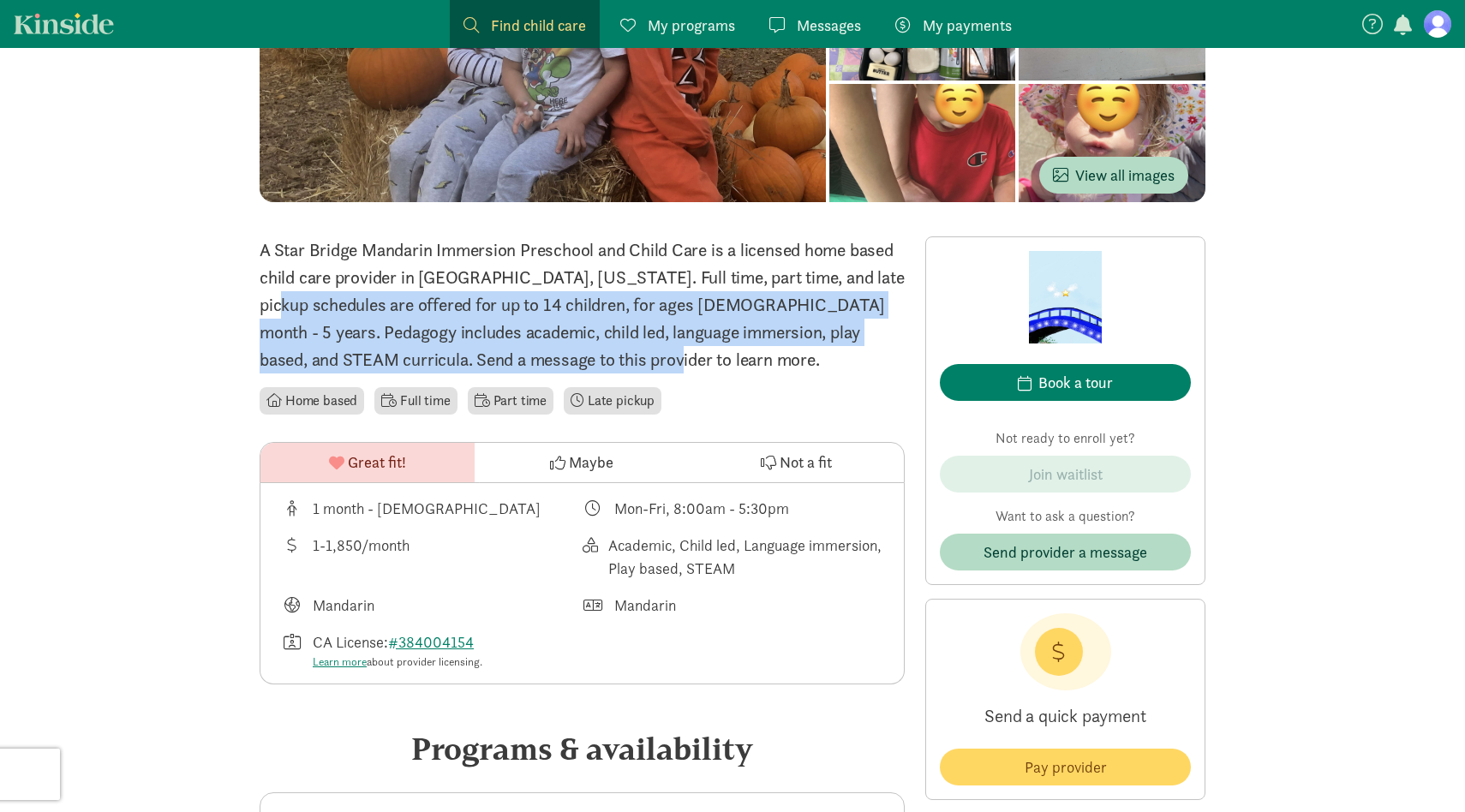
drag, startPoint x: 778, startPoint y: 361, endPoint x: 778, endPoint y: 263, distance: 98.0
click at [778, 263] on p "A Star Bridge Mandarin Immersion Preschool and Child Care is a licensed home ba…" at bounding box center [581, 305] width 645 height 137
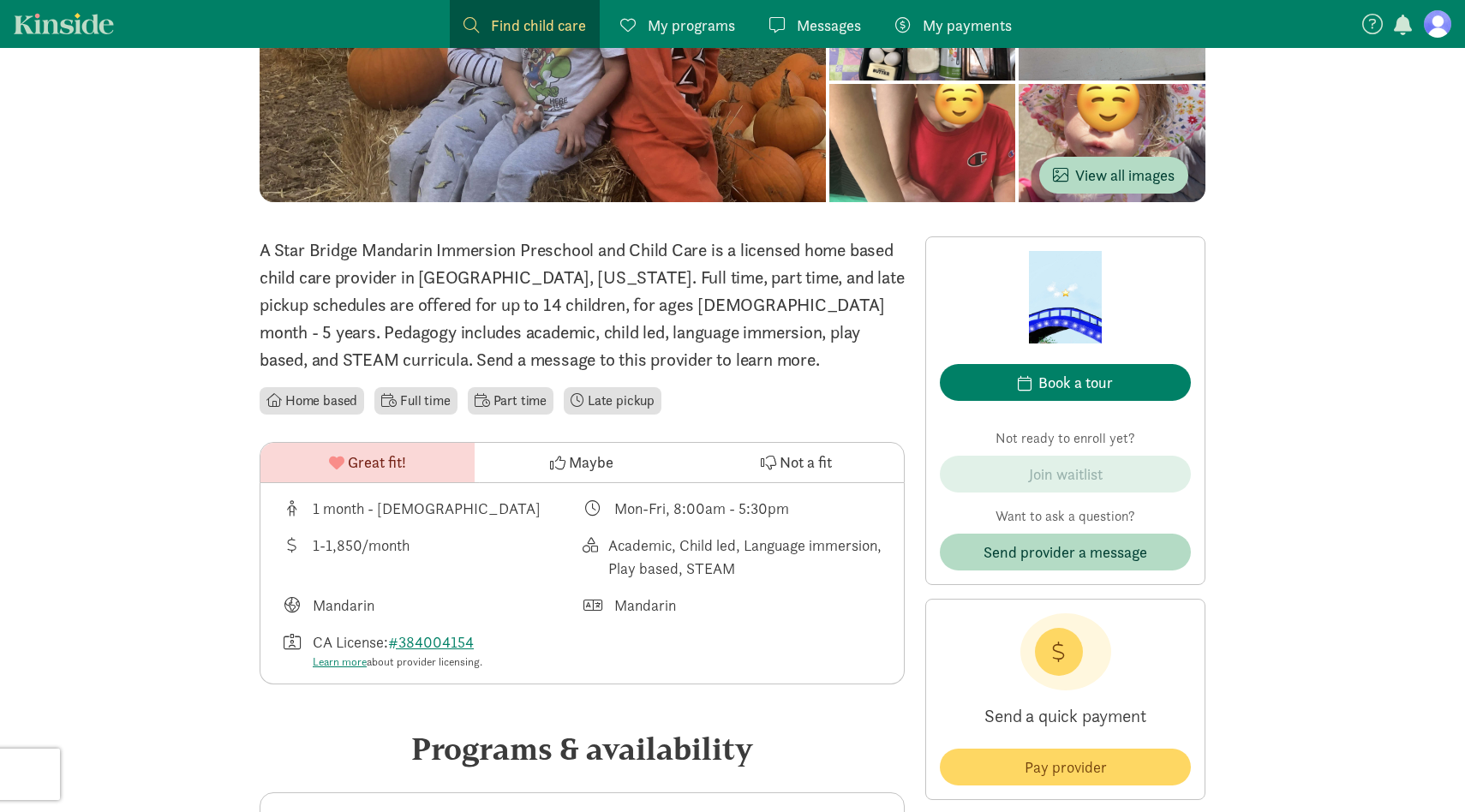
click at [778, 263] on p "A Star Bridge Mandarin Immersion Preschool and Child Care is a licensed home ba…" at bounding box center [581, 305] width 645 height 137
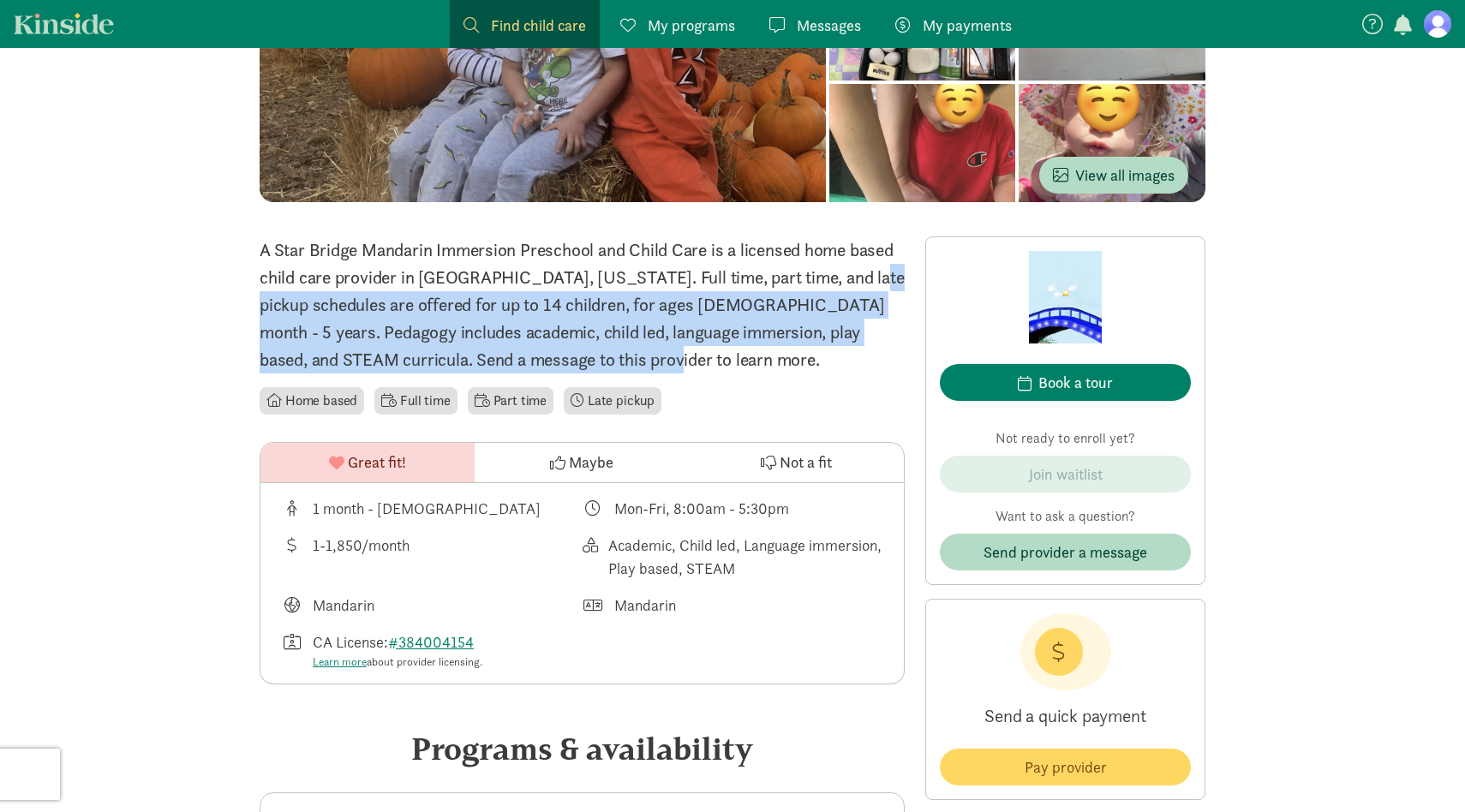
drag, startPoint x: 731, startPoint y: 268, endPoint x: 810, endPoint y: 377, distance: 134.6
click at [810, 377] on div "A Star Bridge Mandarin Immersion Preschool and Child Care is a licensed home ba…" at bounding box center [581, 327] width 645 height 182
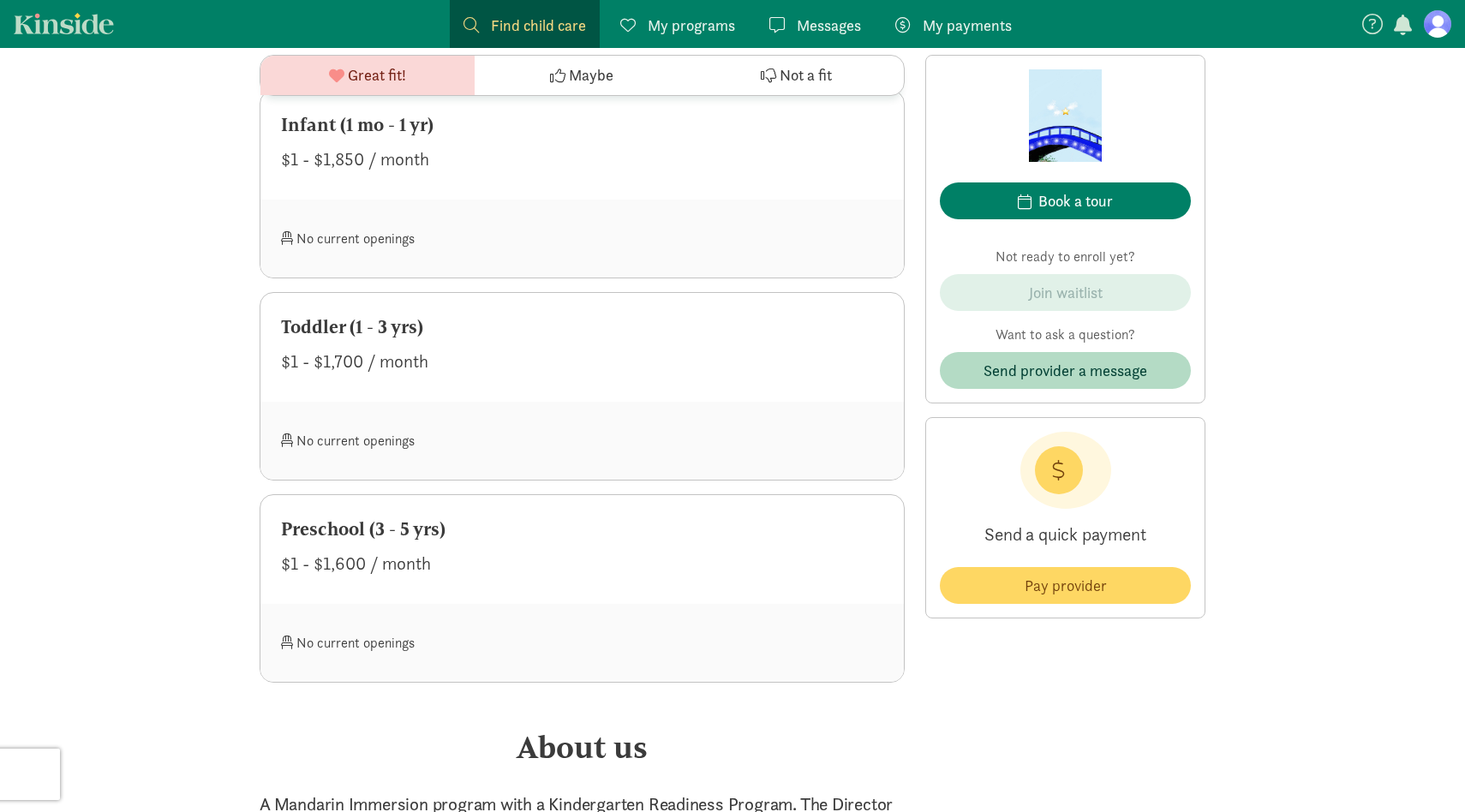
scroll to position [911, 0]
drag, startPoint x: 371, startPoint y: 125, endPoint x: 529, endPoint y: 127, distance: 158.0
click at [529, 127] on div "Infant (1 mo - 1 yr)" at bounding box center [582, 124] width 602 height 27
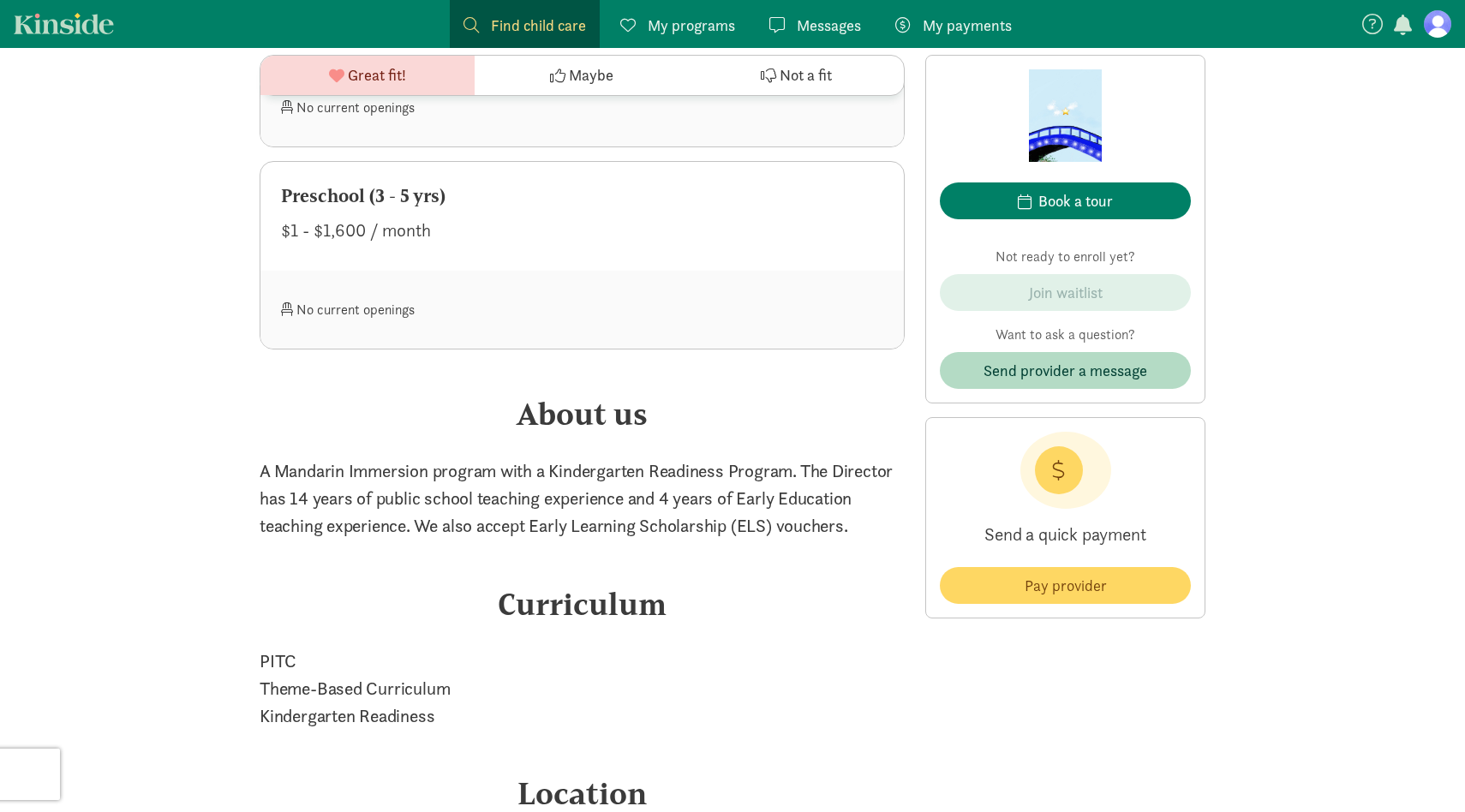
scroll to position [1254, 0]
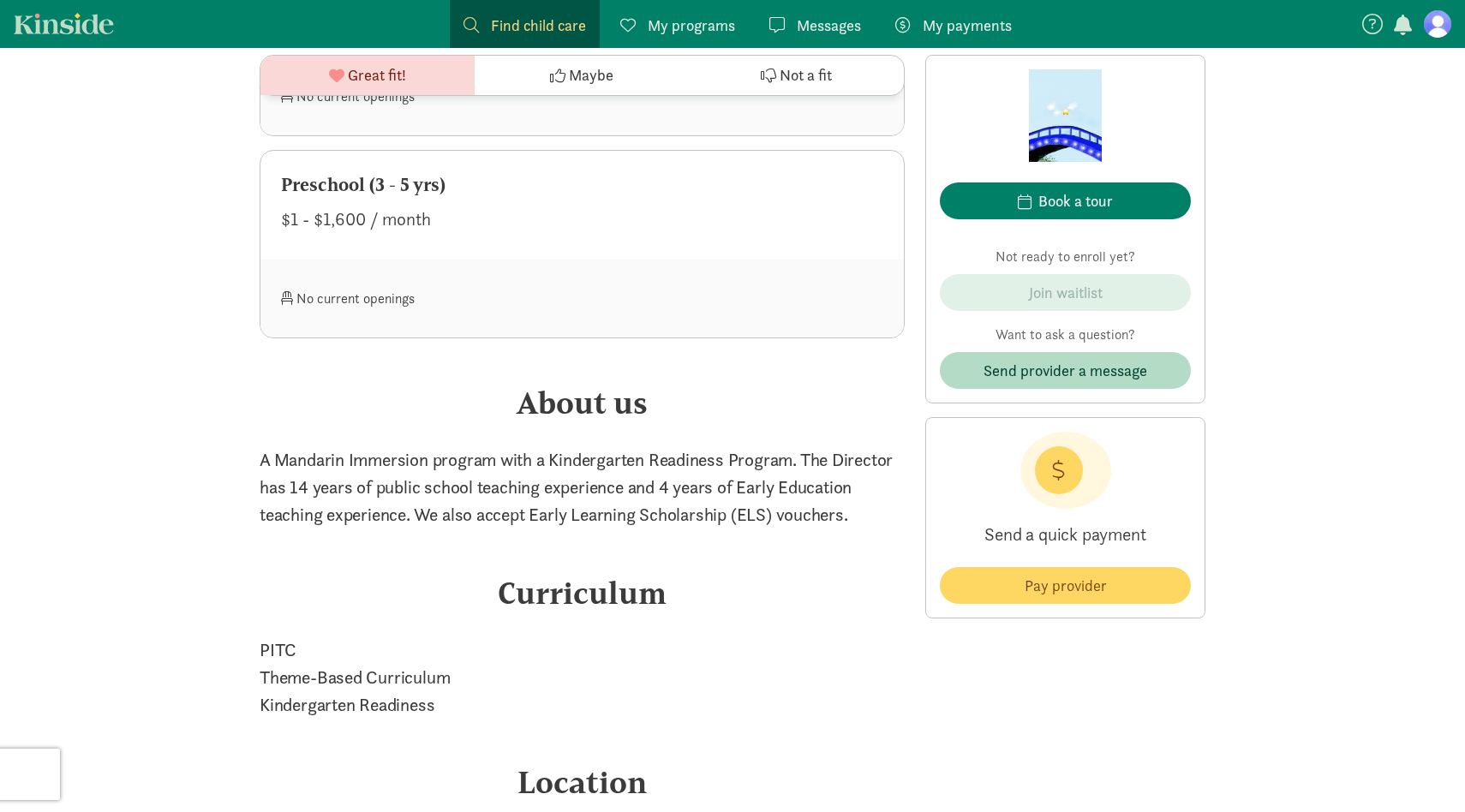
click at [577, 350] on div "A Star Bridge Mandarin Immersion Preschool and Child Care is a licensed home ba…" at bounding box center [581, 396] width 645 height 2414
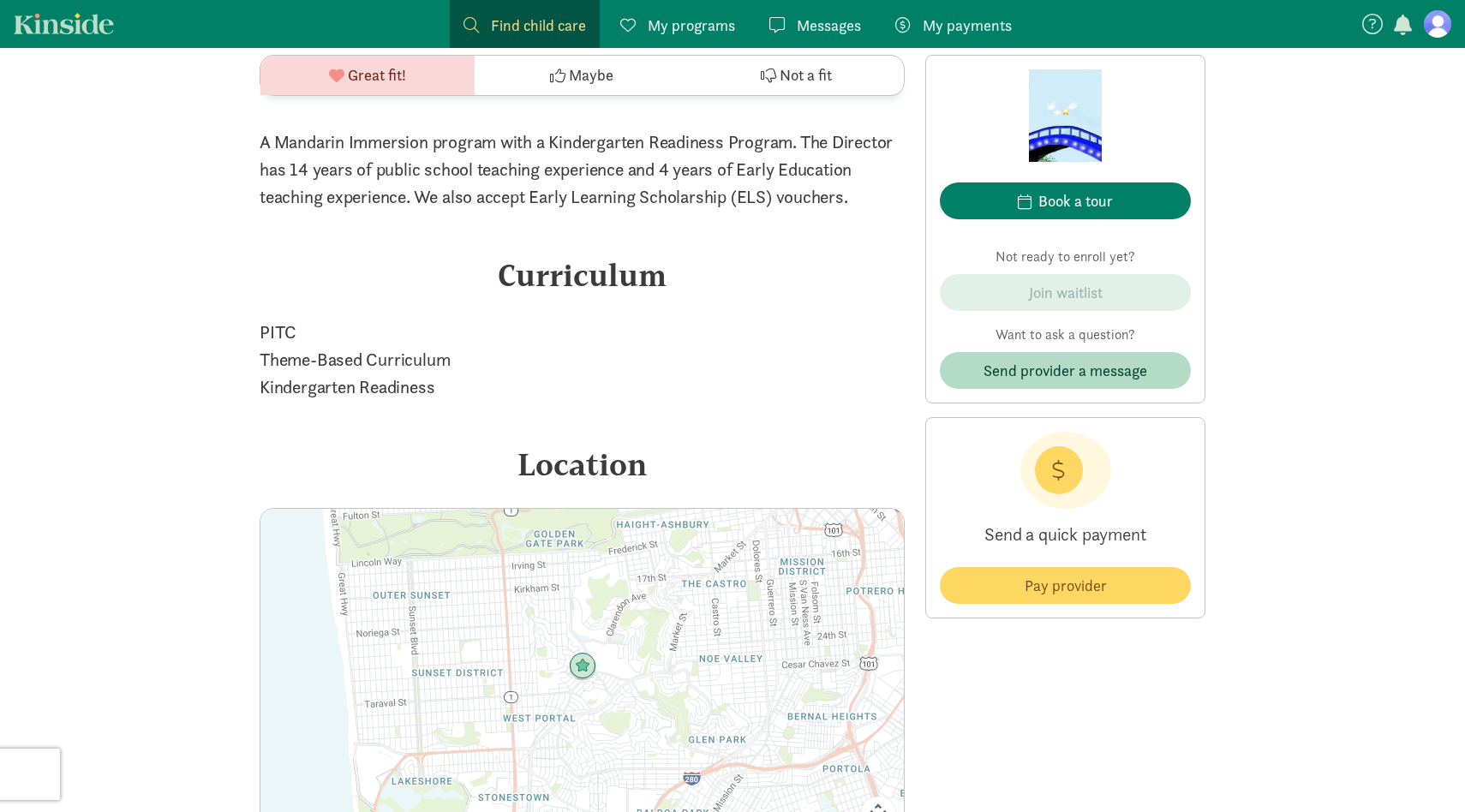
scroll to position [1582, 0]
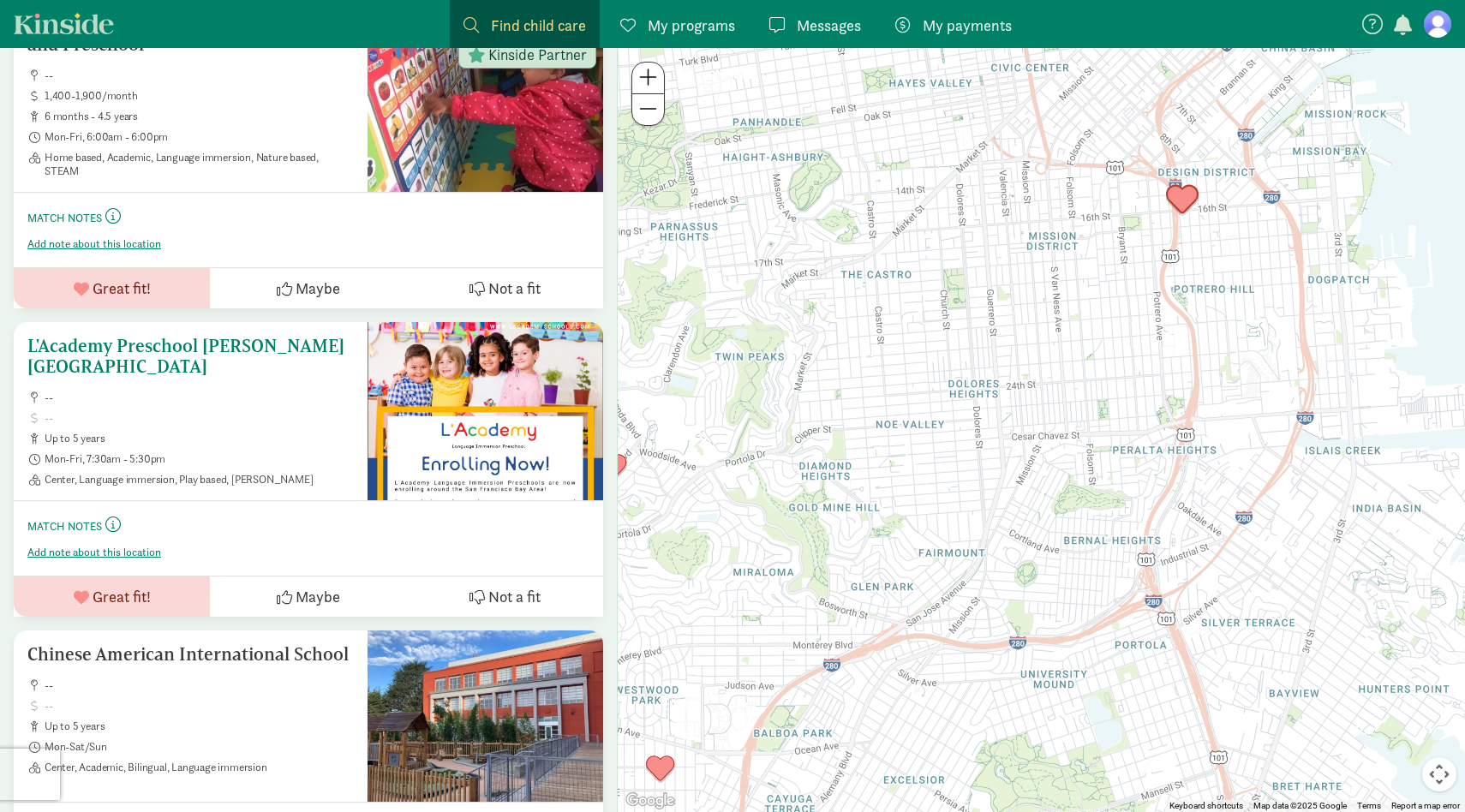
scroll to position [1262, 0]
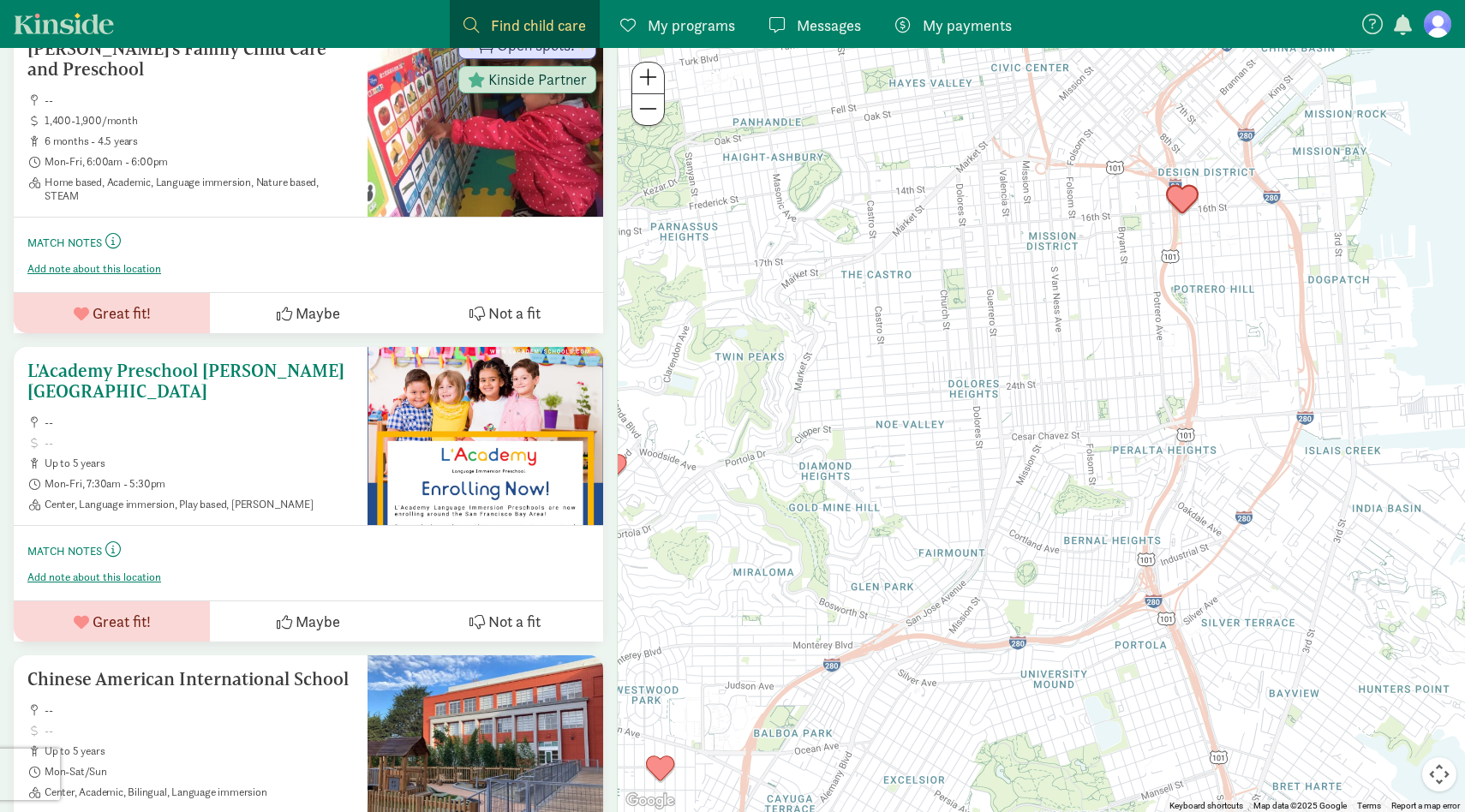
click at [268, 477] on span "Mon-Fri, 7:30am - 5:30pm" at bounding box center [199, 484] width 309 height 14
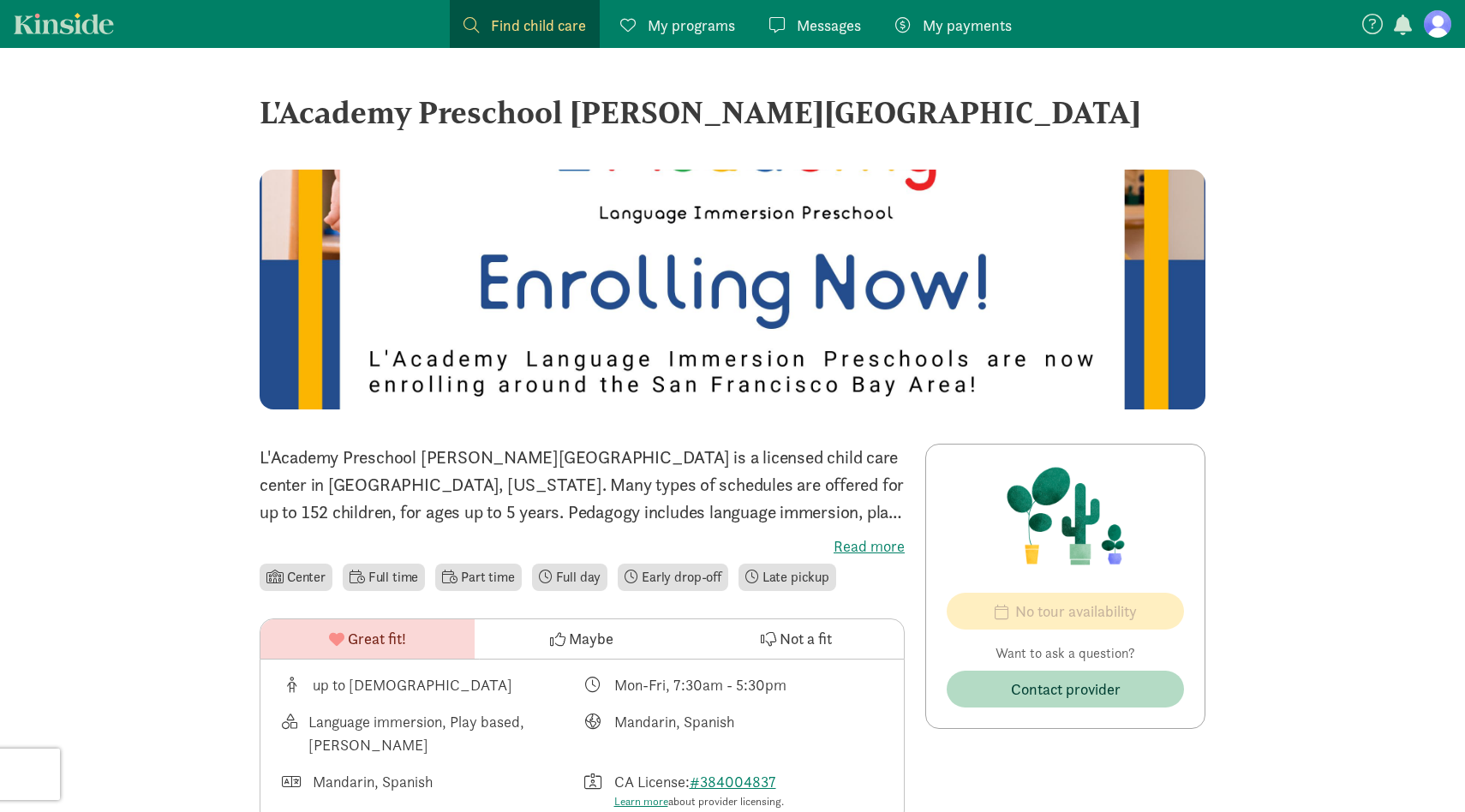
drag, startPoint x: 799, startPoint y: 488, endPoint x: 799, endPoint y: 466, distance: 22.0
click at [799, 466] on p "L'Academy Preschool [PERSON_NAME][GEOGRAPHIC_DATA] is a licensed child care cen…" at bounding box center [581, 485] width 645 height 82
click at [876, 542] on label "Read more" at bounding box center [581, 546] width 645 height 21
click at [0, 0] on input "Read more" at bounding box center [0, 0] width 0 height 0
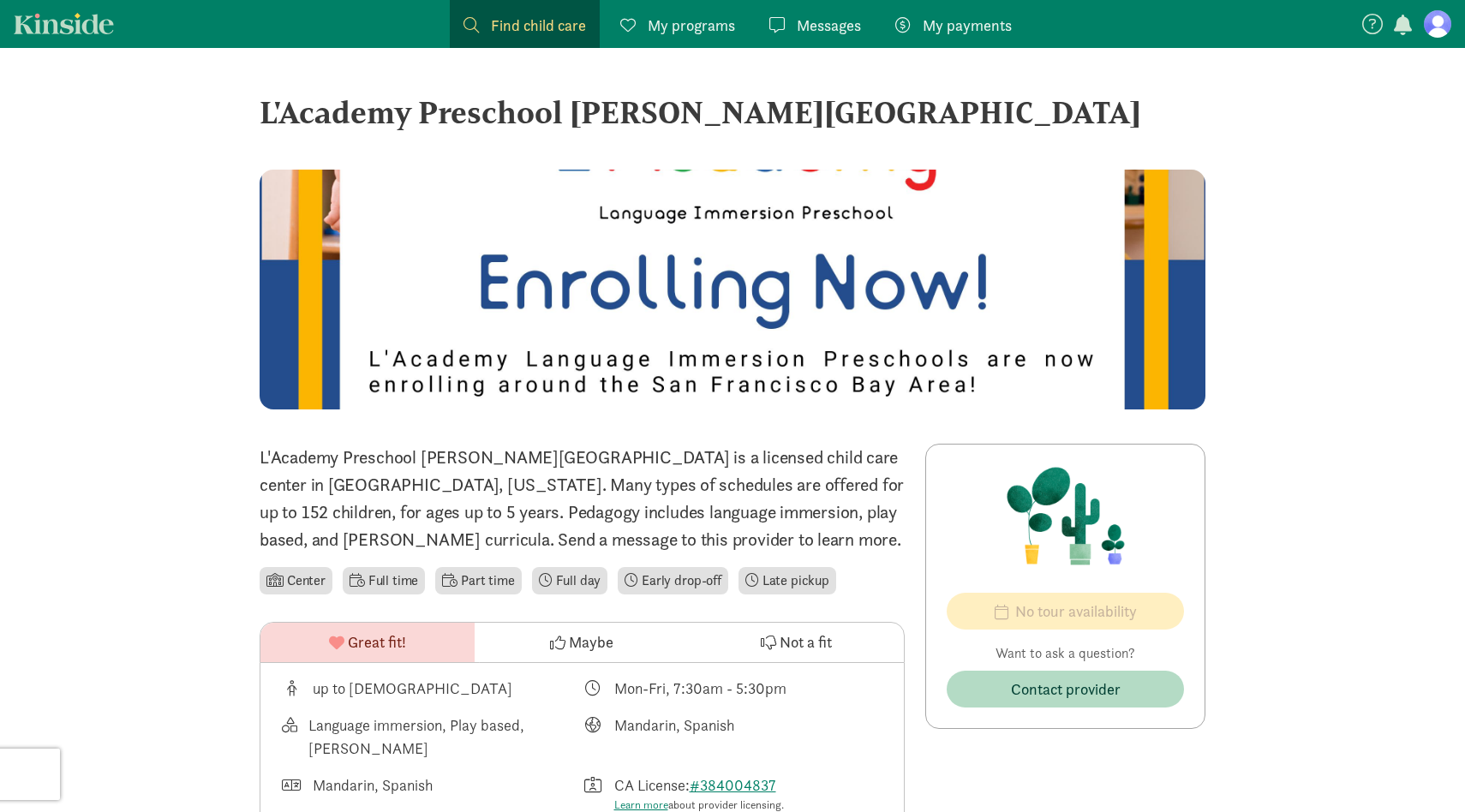
click at [881, 511] on p "L'Academy Preschool [PERSON_NAME][GEOGRAPHIC_DATA] is a licensed child care cen…" at bounding box center [581, 498] width 645 height 110
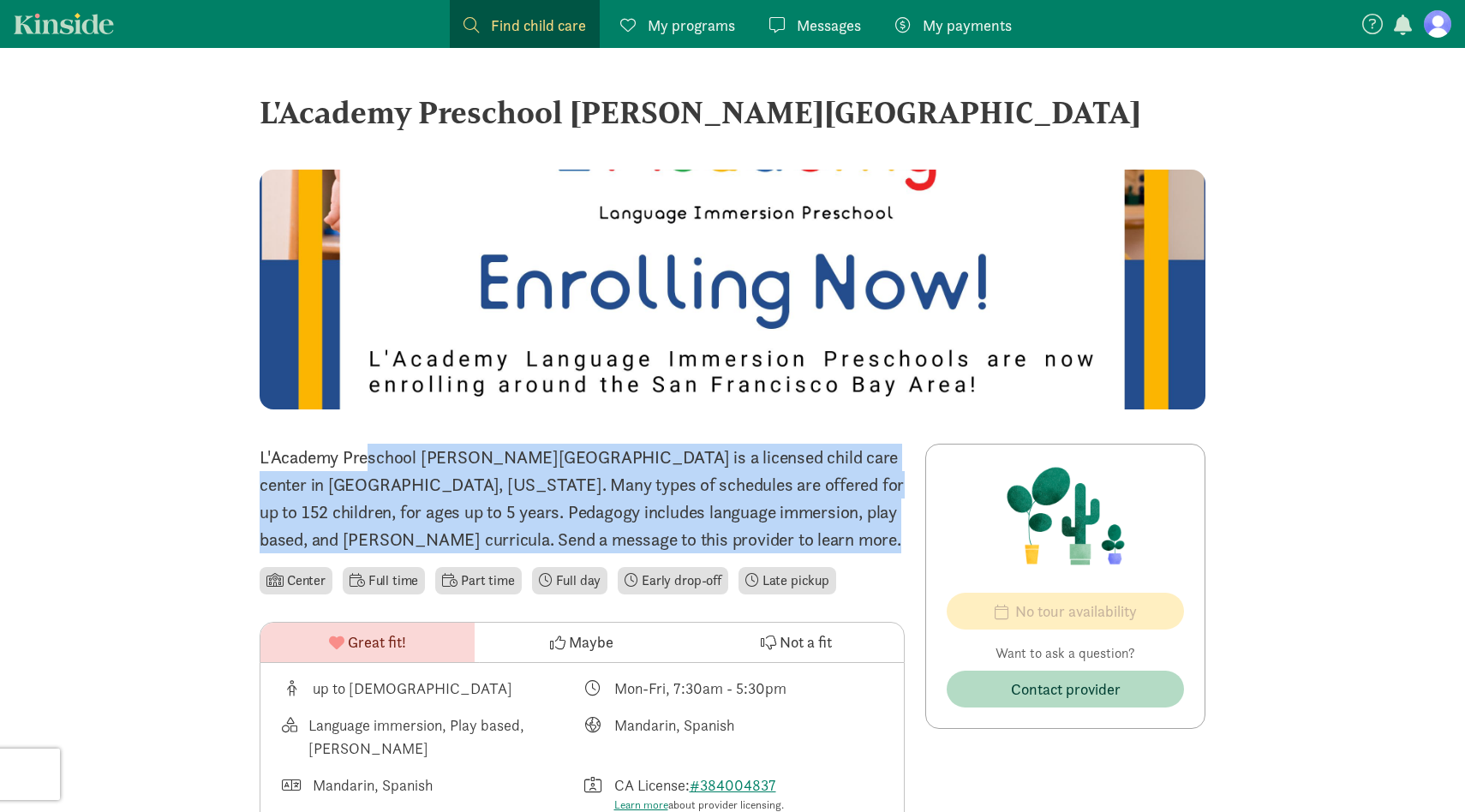
click at [881, 511] on p "L'Academy Preschool [PERSON_NAME][GEOGRAPHIC_DATA] is a licensed child care cen…" at bounding box center [581, 498] width 645 height 110
click at [872, 528] on p "L'Academy Preschool [PERSON_NAME][GEOGRAPHIC_DATA] is a licensed child care cen…" at bounding box center [581, 498] width 645 height 110
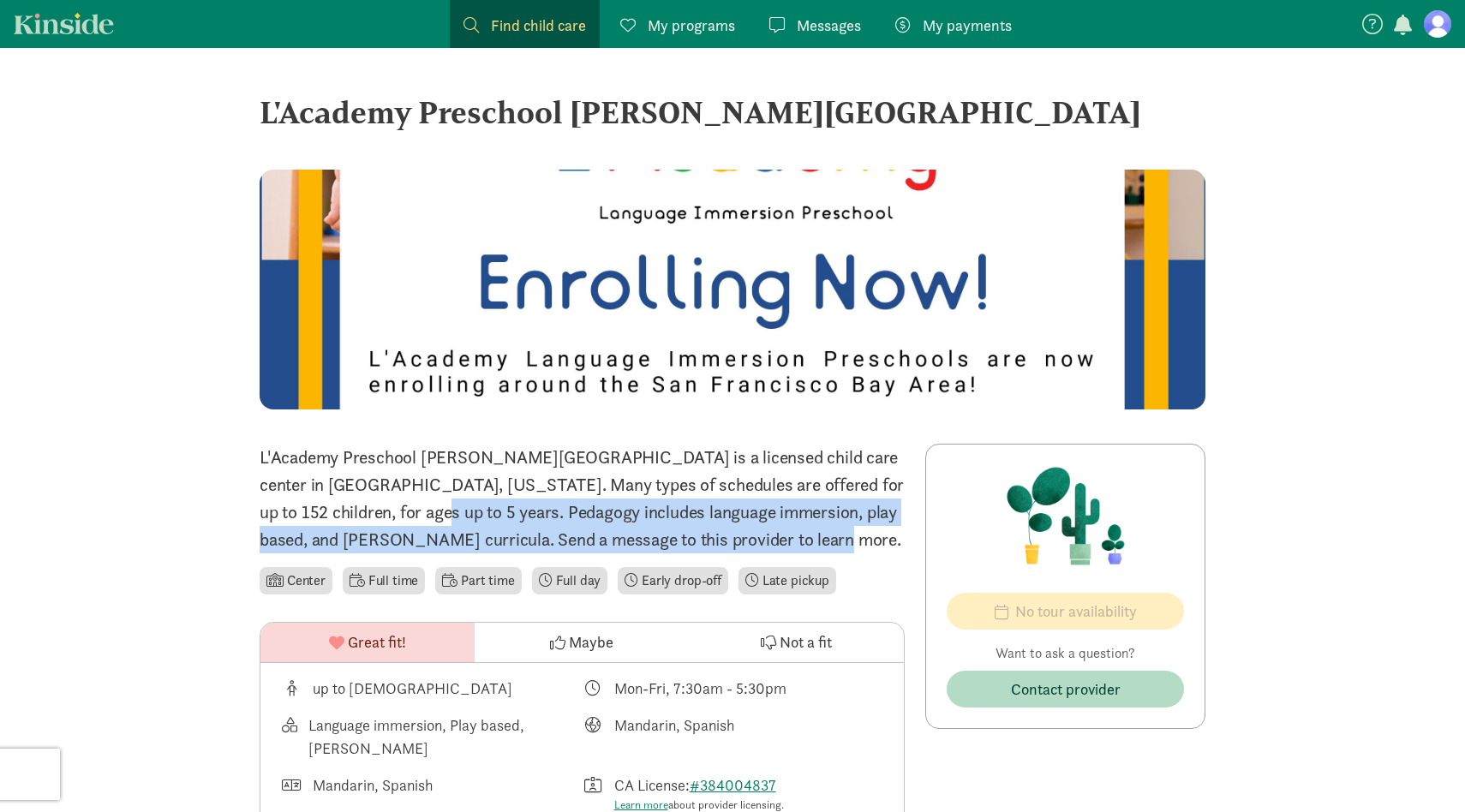
drag, startPoint x: 871, startPoint y: 538, endPoint x: 871, endPoint y: 476, distance: 62.0
click at [871, 476] on p "L'Academy Preschool [PERSON_NAME][GEOGRAPHIC_DATA] is a licensed child care cen…" at bounding box center [581, 498] width 645 height 110
click at [870, 509] on p "L'Academy Preschool [PERSON_NAME][GEOGRAPHIC_DATA] is a licensed child care cen…" at bounding box center [581, 498] width 645 height 110
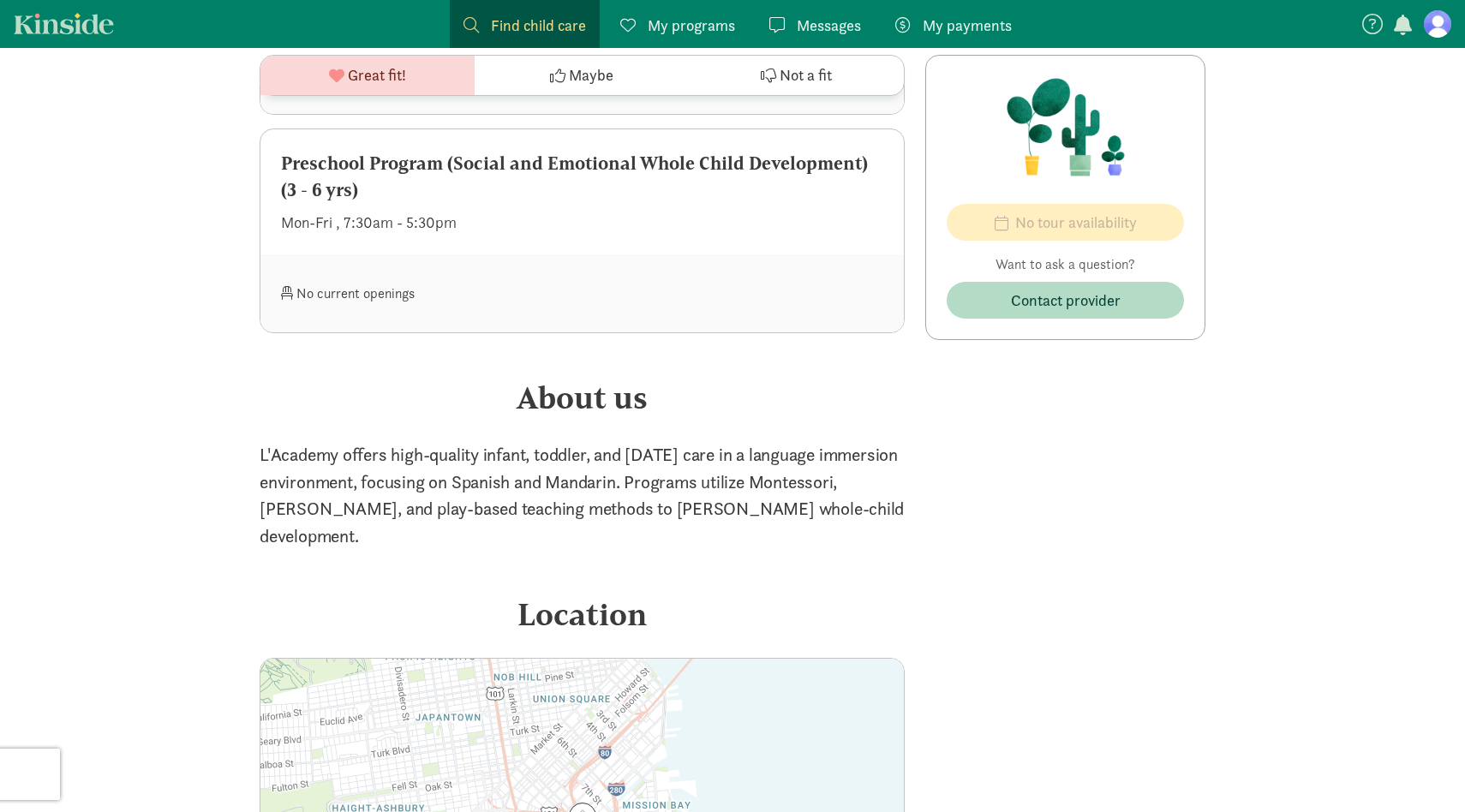
scroll to position [1222, 0]
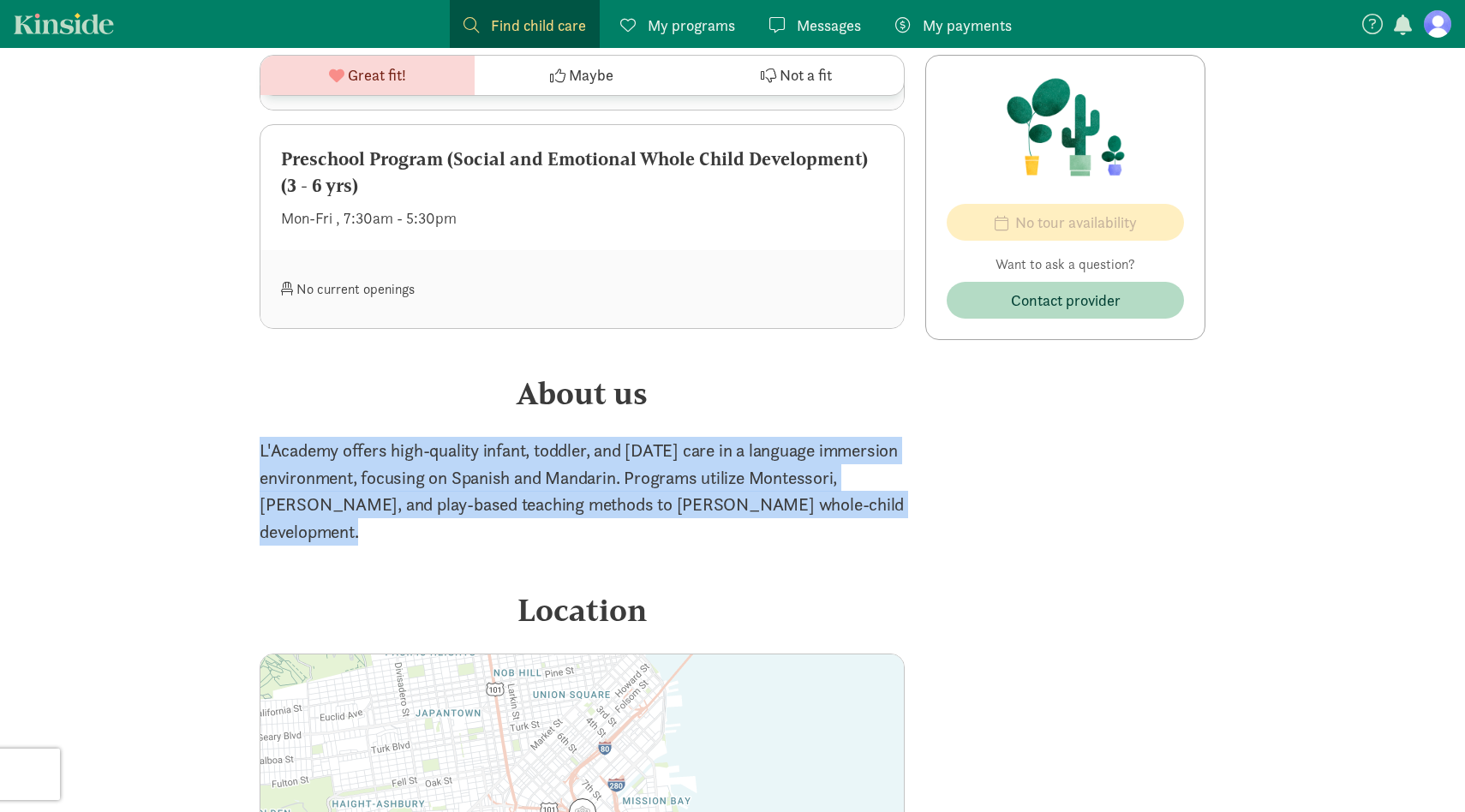
drag, startPoint x: 764, startPoint y: 539, endPoint x: 764, endPoint y: 419, distance: 120.0
click at [764, 419] on div "About us L'Academy offers high-quality infant, toddler, and [DATE] care in a la…" at bounding box center [581, 458] width 645 height 176
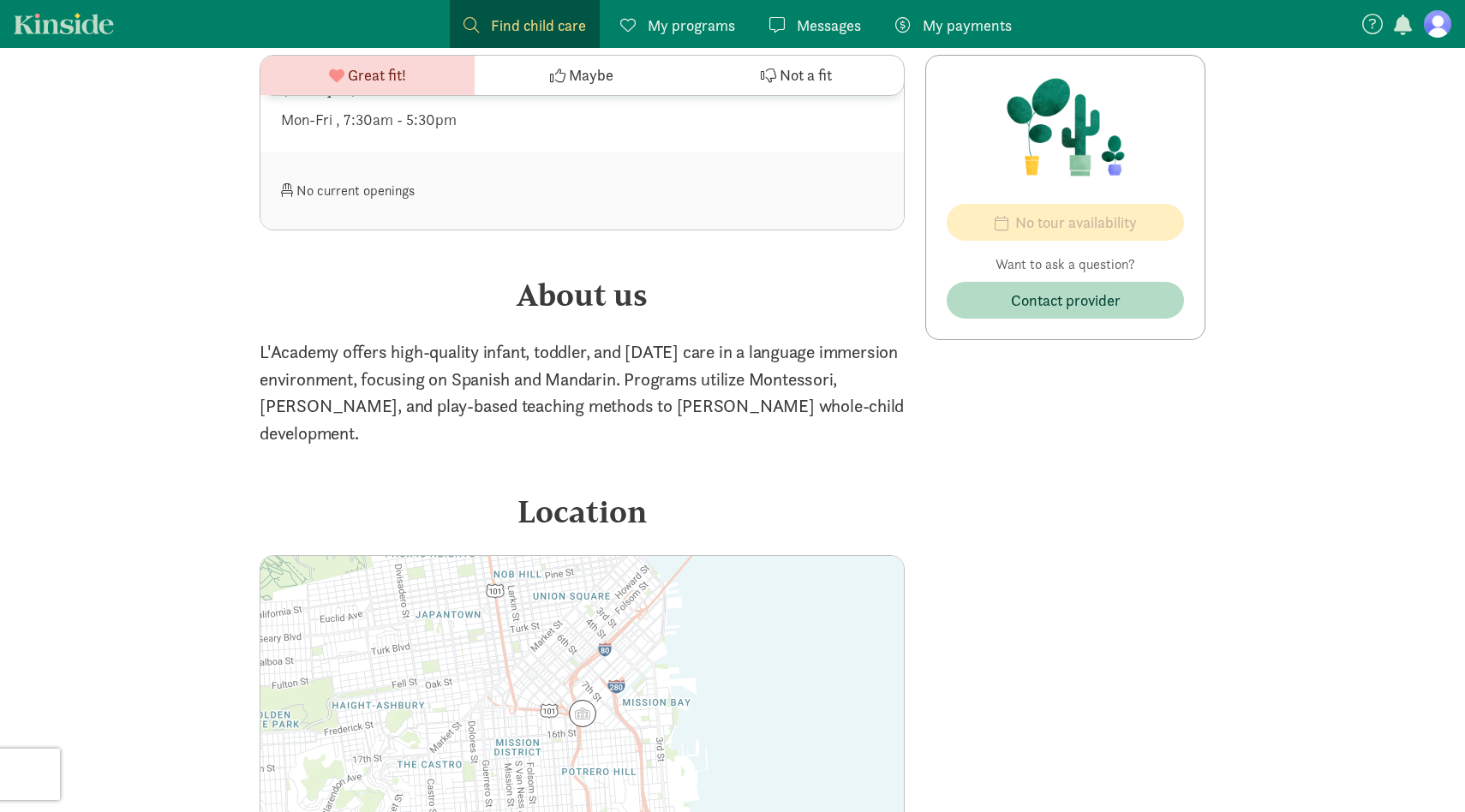
scroll to position [1323, 0]
click at [764, 419] on p "L'Academy offers high-quality infant, toddler, and [DATE] care in a language im…" at bounding box center [581, 390] width 645 height 110
click at [762, 434] on p "L'Academy offers high-quality infant, toddler, and [DATE] care in a language im…" at bounding box center [581, 390] width 645 height 110
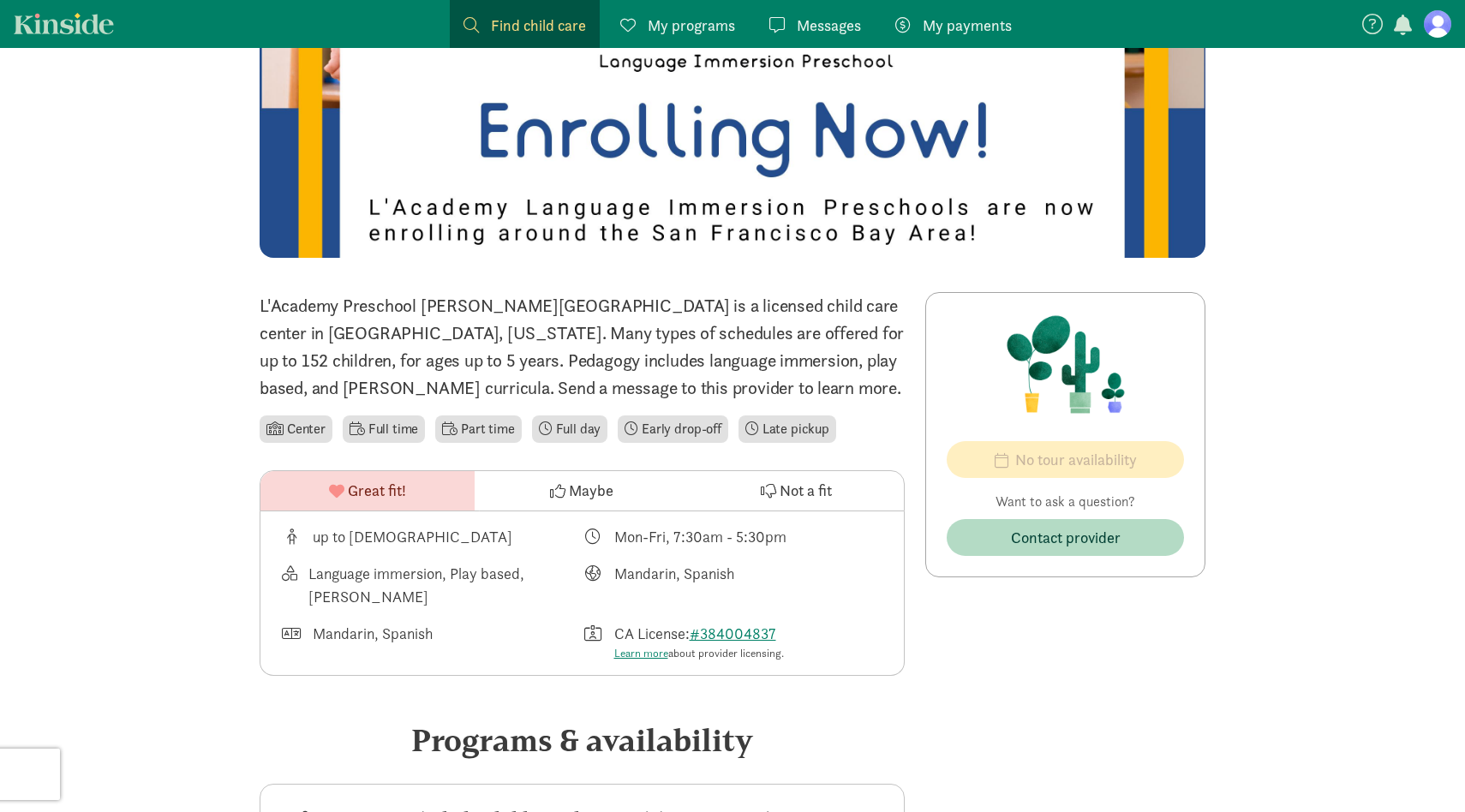
scroll to position [0, 0]
